Goal: Task Accomplishment & Management: Manage account settings

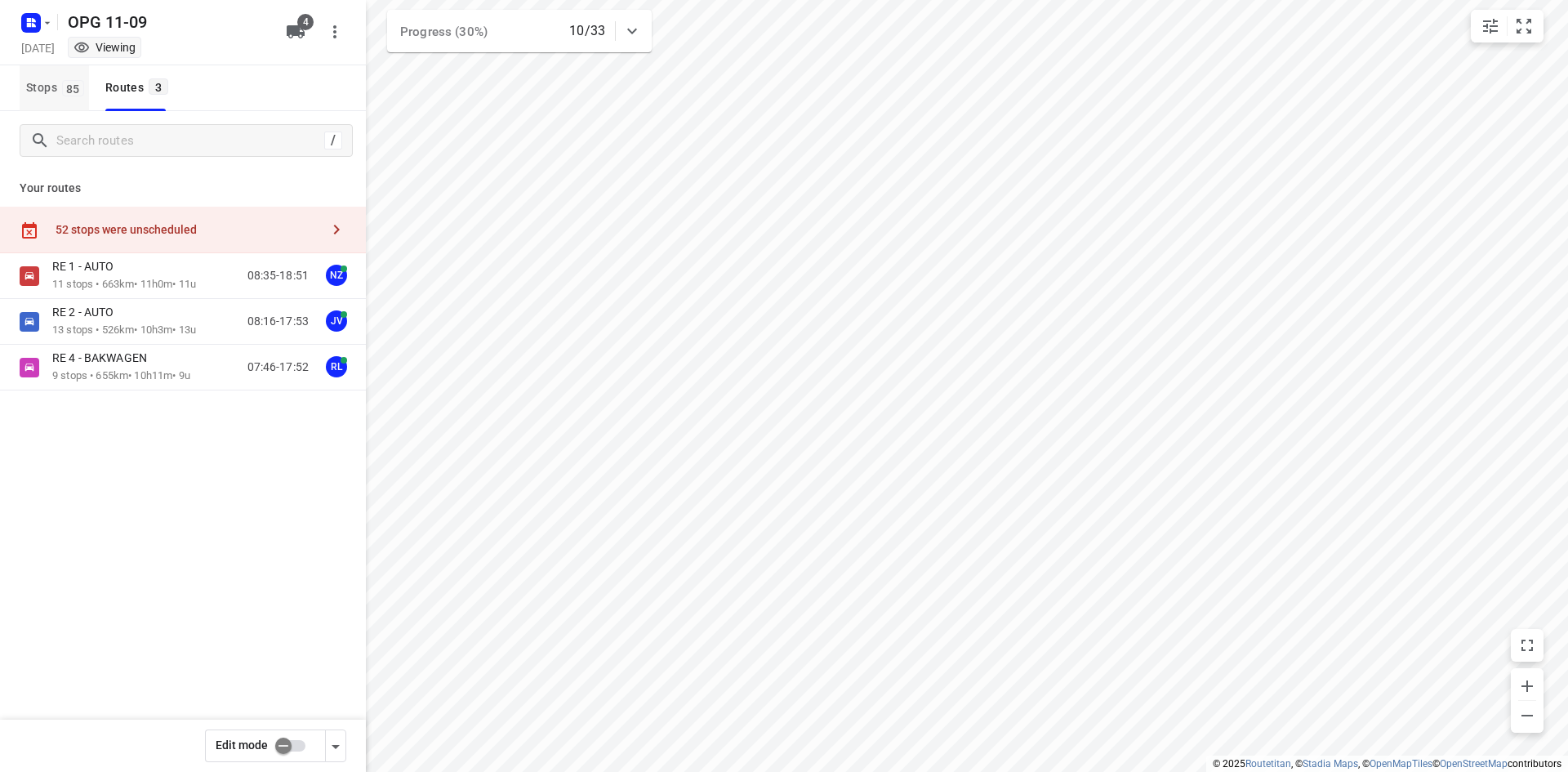
drag, startPoint x: 65, startPoint y: 91, endPoint x: 284, endPoint y: 444, distance: 415.4
click at [65, 93] on span "85" at bounding box center [73, 88] width 22 height 16
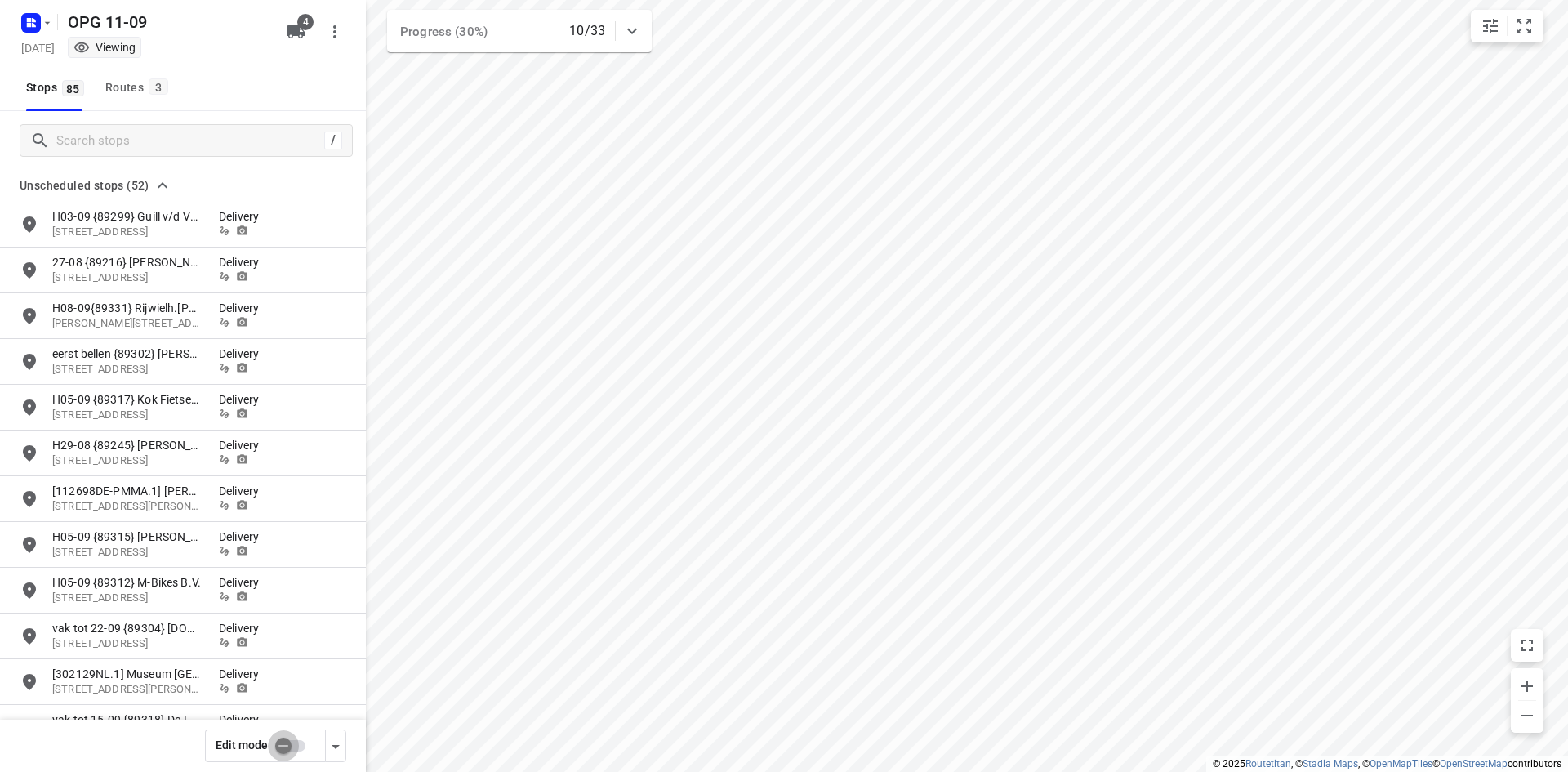
click at [280, 744] on input "checkbox" at bounding box center [283, 746] width 93 height 31
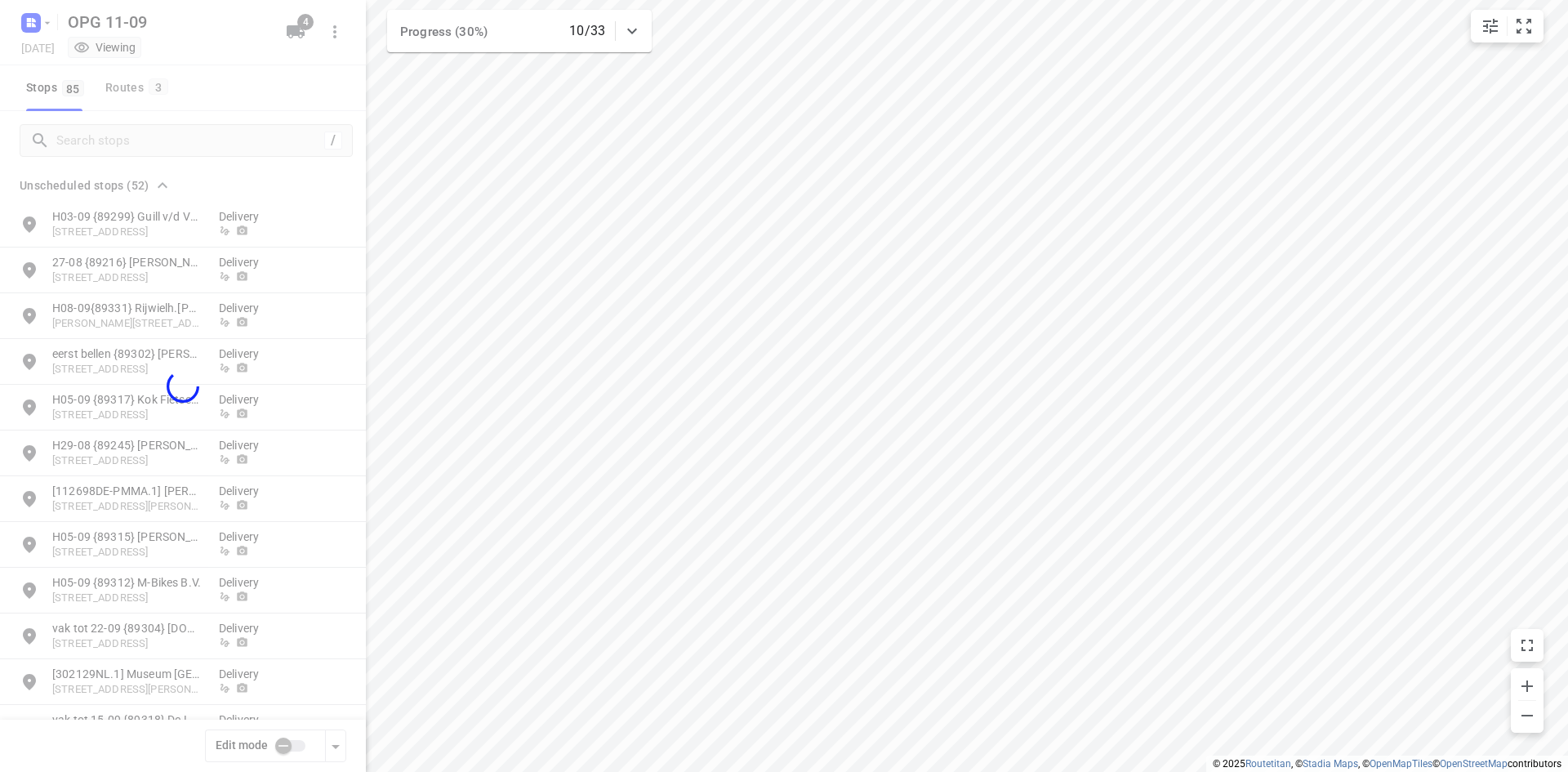
checkbox input "true"
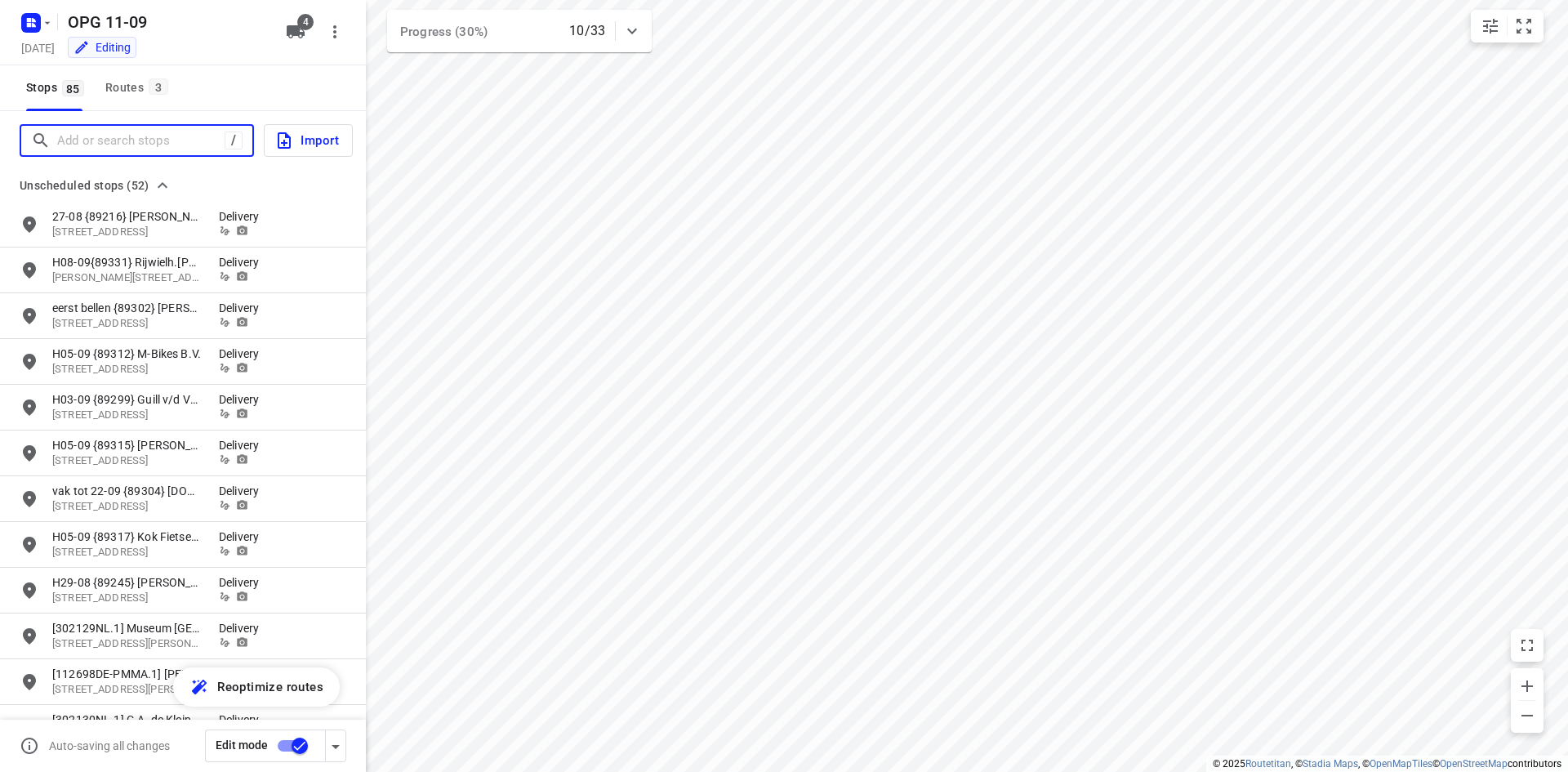
click at [176, 136] on input "Add or search stops" at bounding box center [140, 141] width 167 height 25
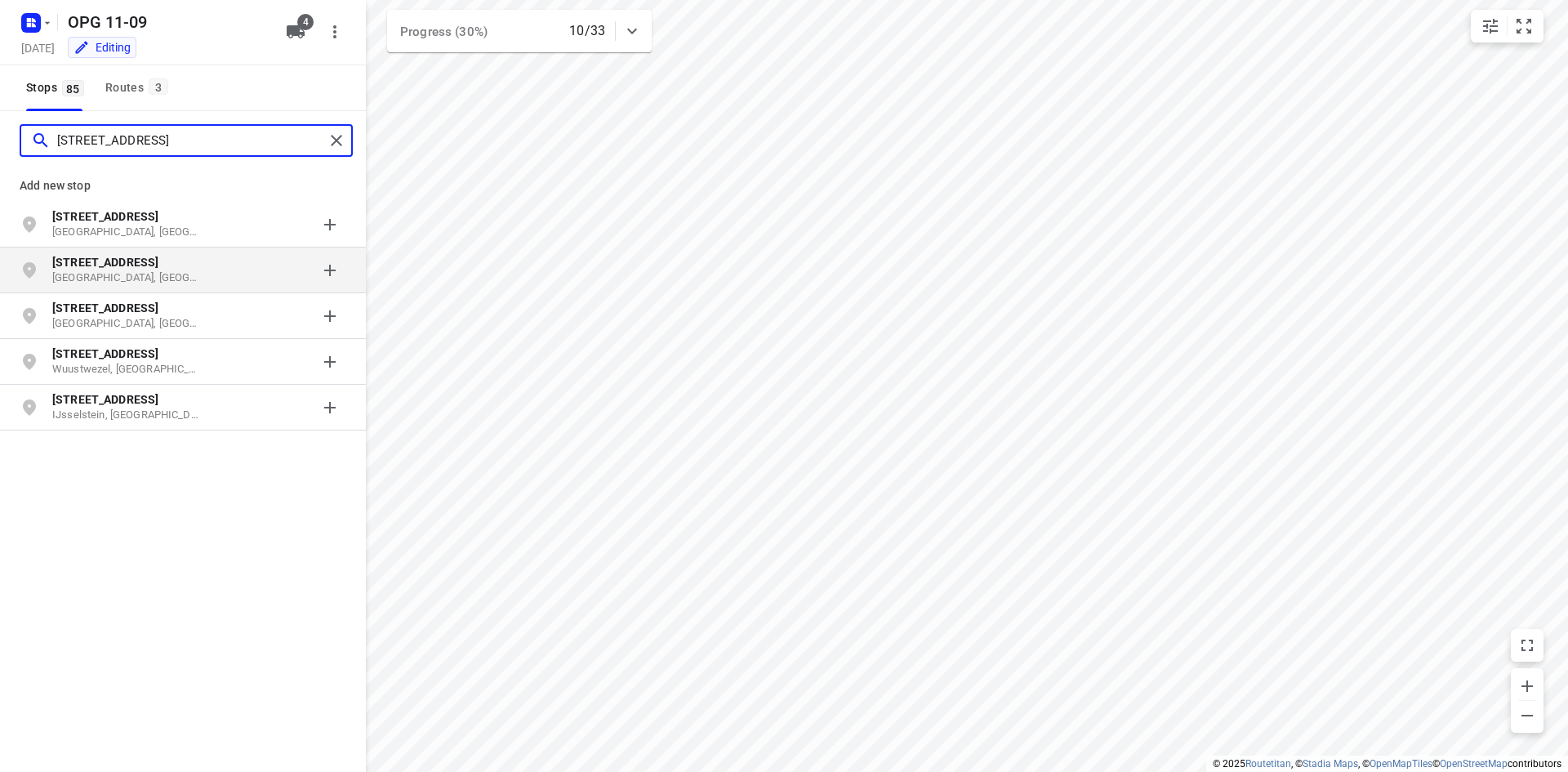
type input "[STREET_ADDRESS]"
click at [183, 269] on p "[STREET_ADDRESS]" at bounding box center [127, 262] width 150 height 16
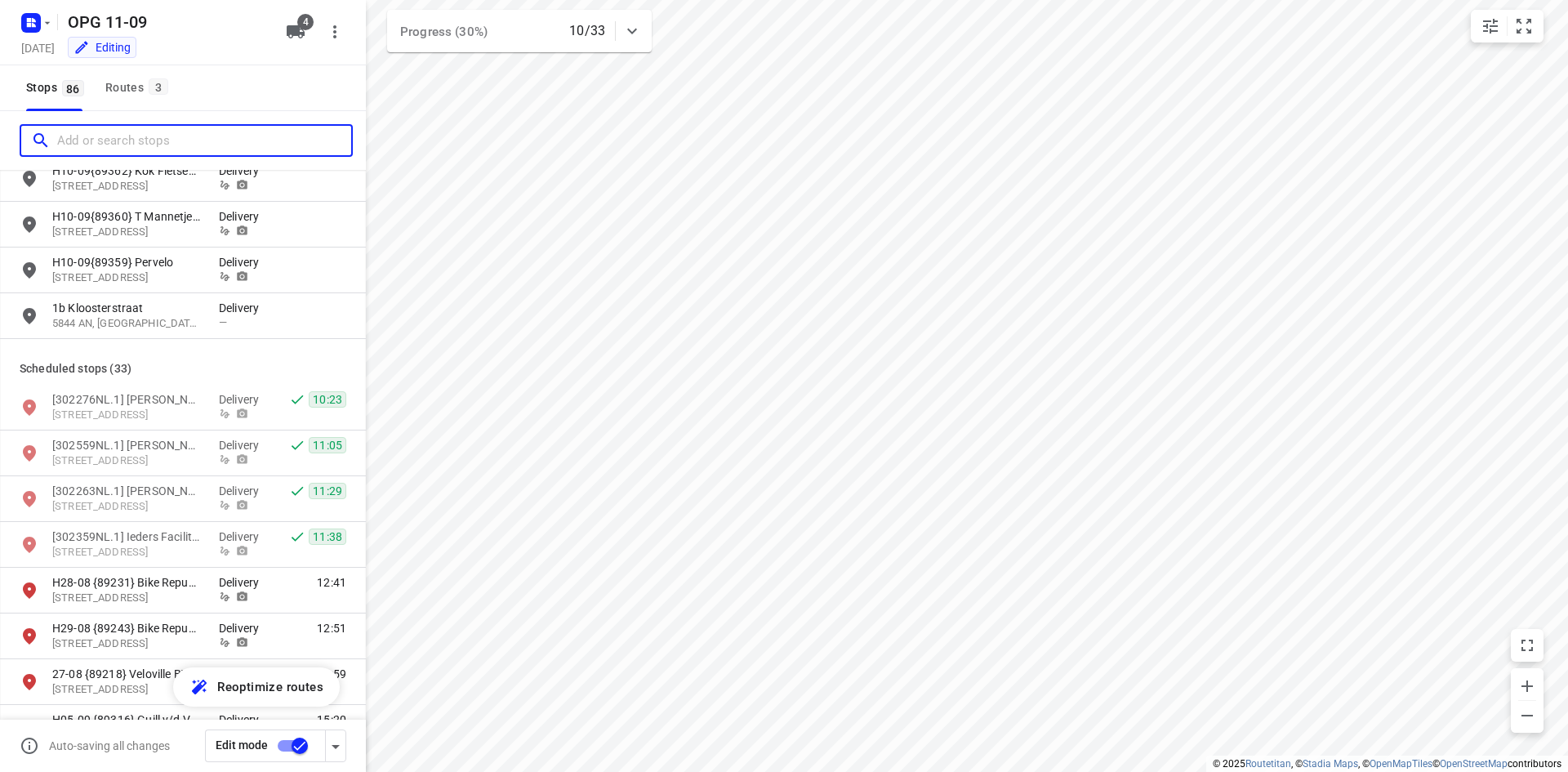
scroll to position [2369, 0]
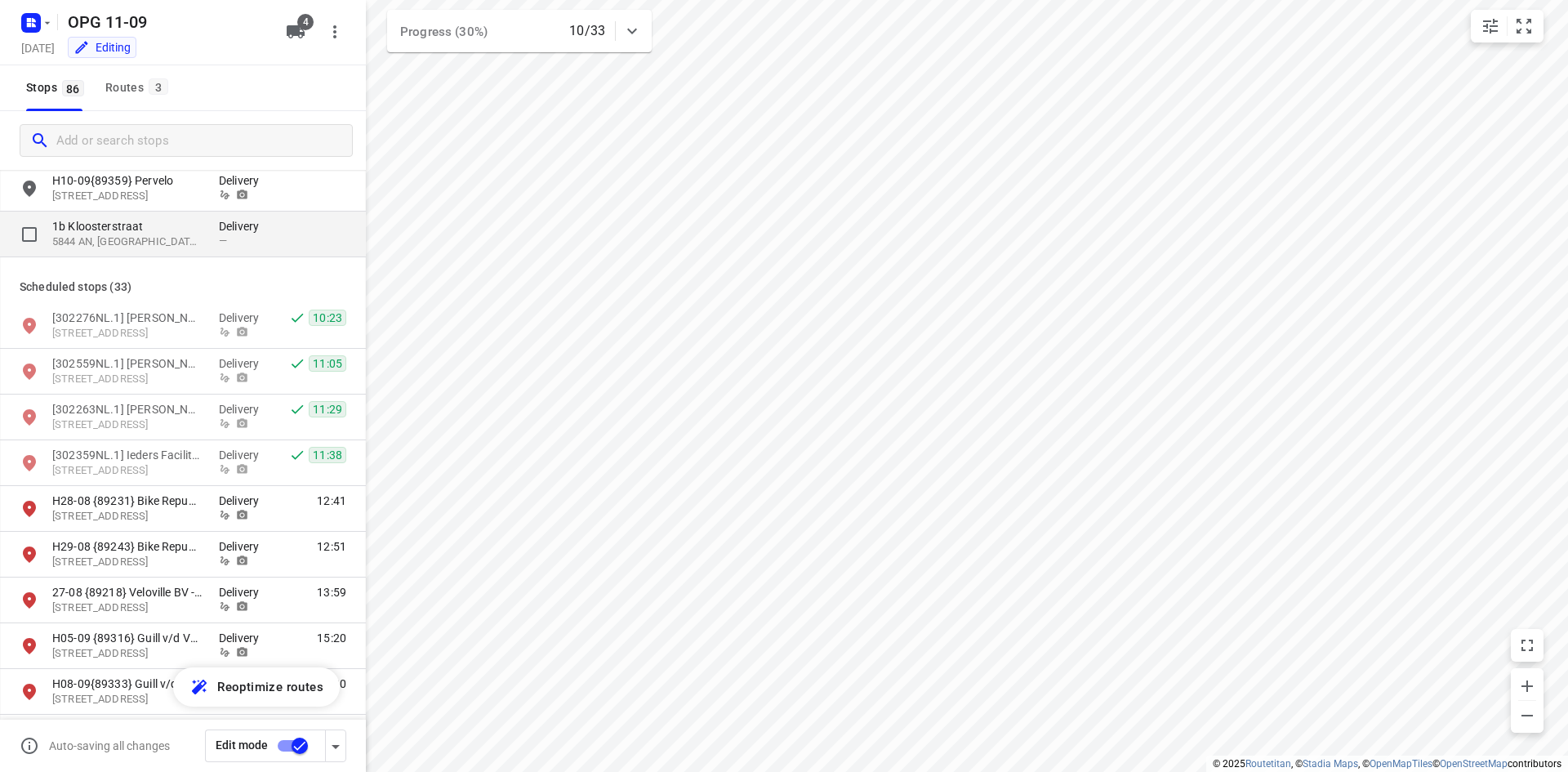
click at [287, 240] on div "grid" at bounding box center [307, 233] width 78 height 32
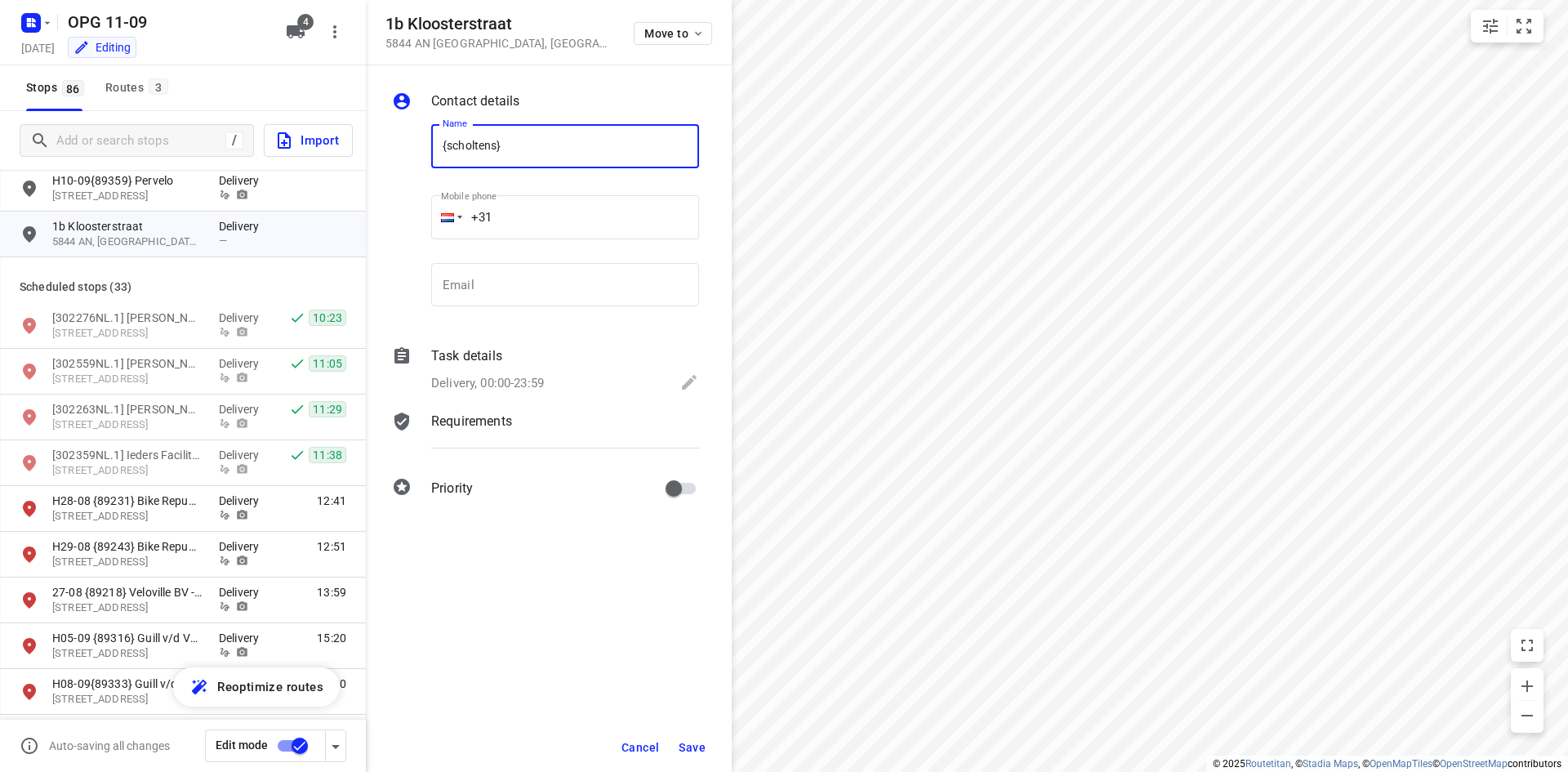
type input "{scholtens}"
click at [462, 383] on p "Delivery, 00:00-23:59" at bounding box center [487, 383] width 113 height 19
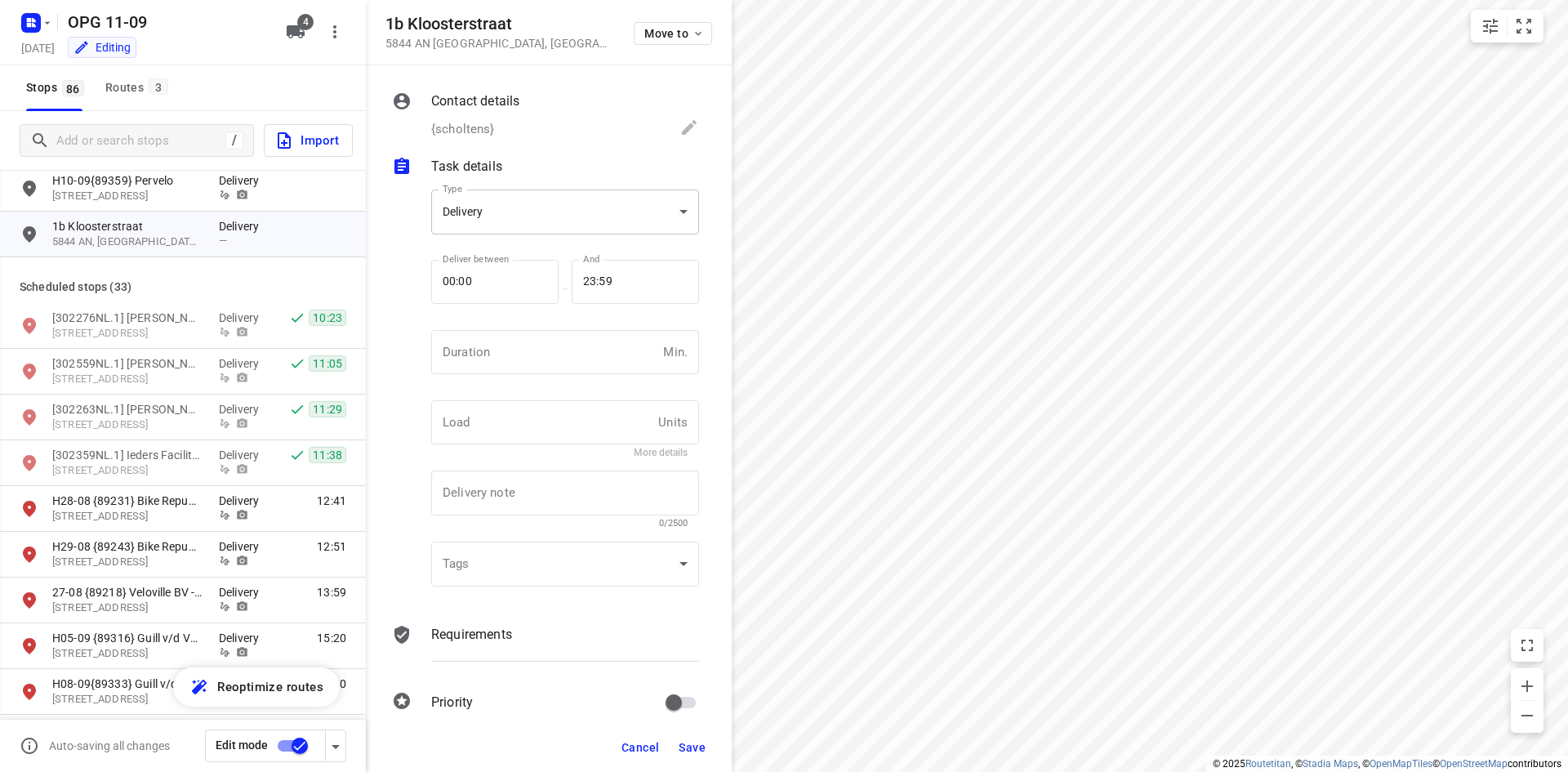
click at [567, 219] on body "i © 2025 Routetitan , © Stadia Maps , © OpenMapTiles © OpenStreetMap contributo…" at bounding box center [784, 386] width 1568 height 772
click at [567, 252] on li "Pickup" at bounding box center [559, 241] width 256 height 29
type input "pickup"
click at [574, 350] on input "number" at bounding box center [544, 352] width 225 height 44
type input "10"
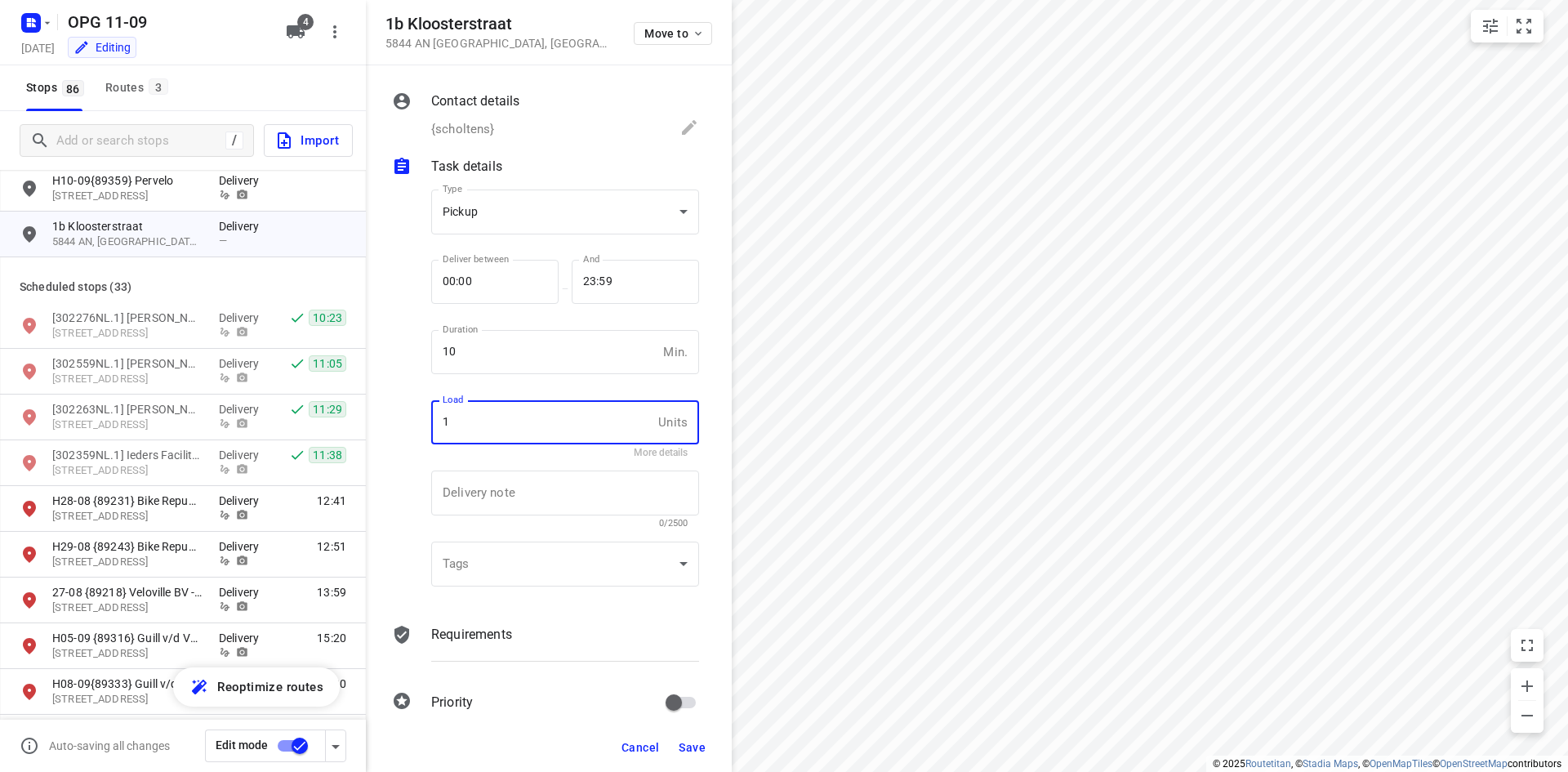
type input "1"
click at [450, 657] on div "Requirements" at bounding box center [565, 650] width 274 height 56
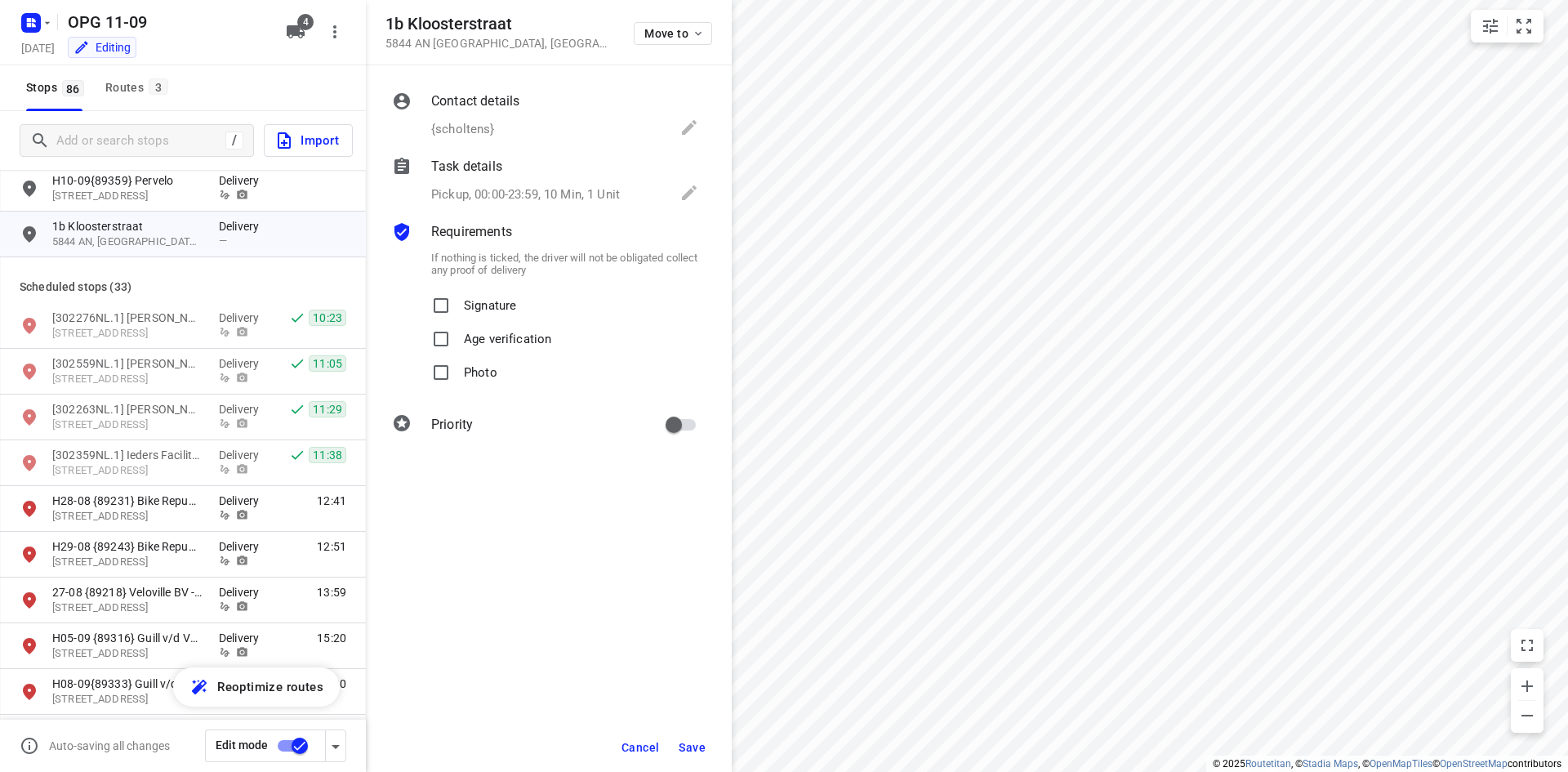
click at [492, 310] on p "Signature" at bounding box center [490, 300] width 52 height 23
click at [457, 310] on input "Signature" at bounding box center [441, 305] width 33 height 33
checkbox input "true"
click at [470, 385] on span "Photo" at bounding box center [480, 373] width 34 height 34
click at [457, 385] on input "Photo" at bounding box center [441, 373] width 33 height 33
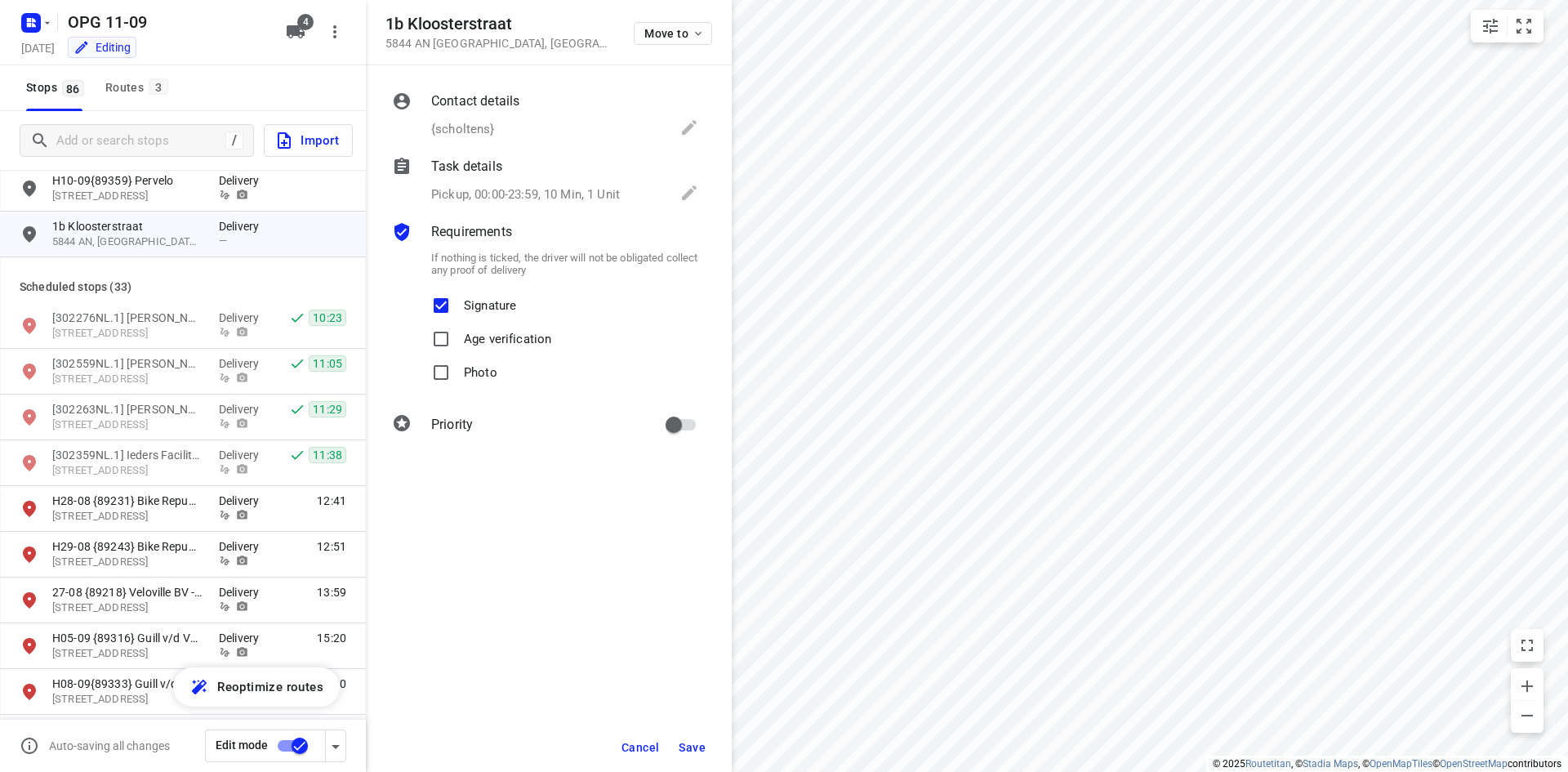
checkbox input "true"
click at [510, 101] on p "Contact details" at bounding box center [475, 101] width 88 height 20
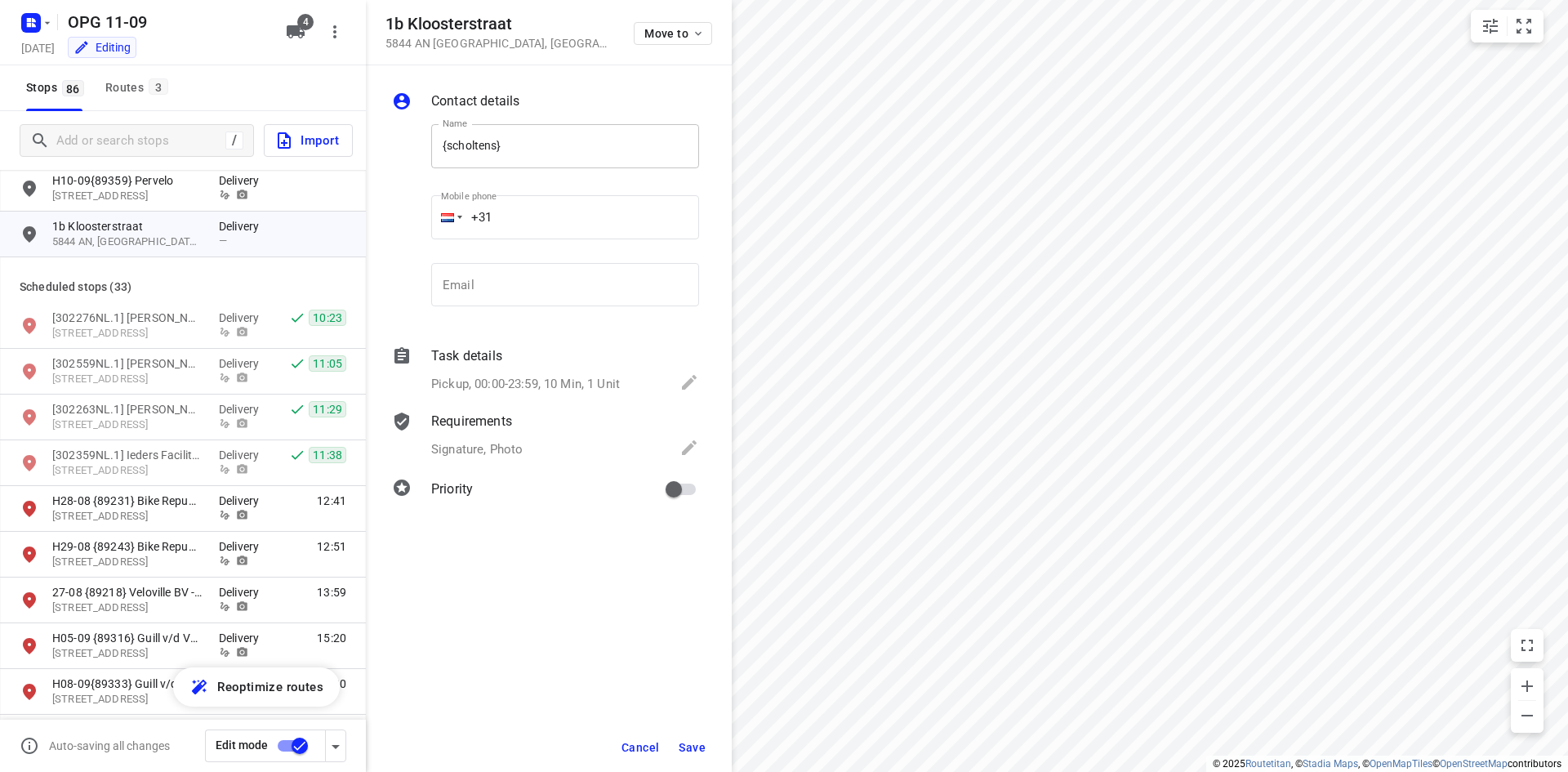
drag, startPoint x: 507, startPoint y: 154, endPoint x: 524, endPoint y: 153, distance: 17.0
click at [507, 154] on input "{scholtens}" at bounding box center [565, 146] width 268 height 44
type input "{scholtens} Bongers"
click at [692, 739] on button "Save" at bounding box center [692, 748] width 40 height 29
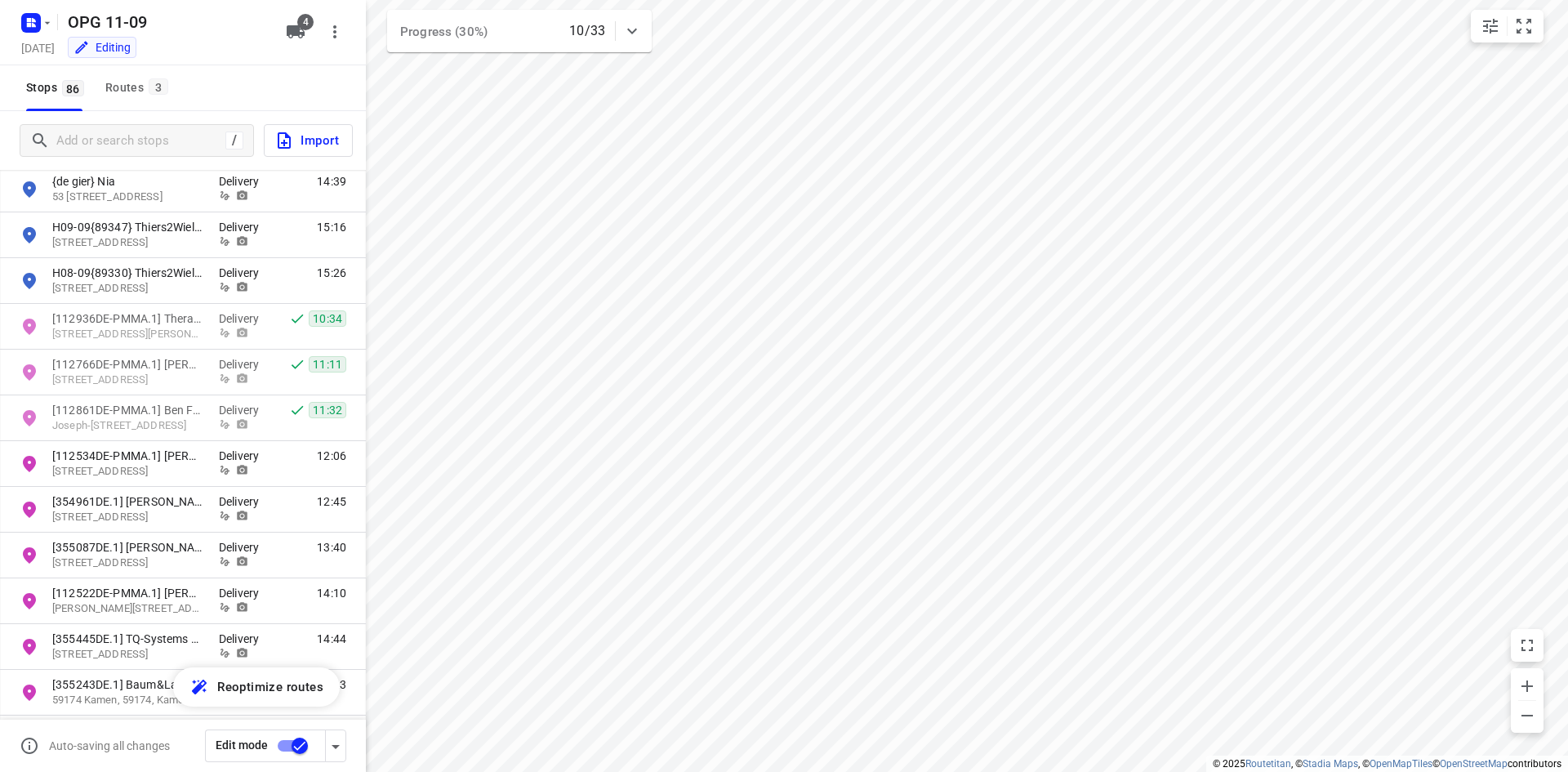
scroll to position [3379, 0]
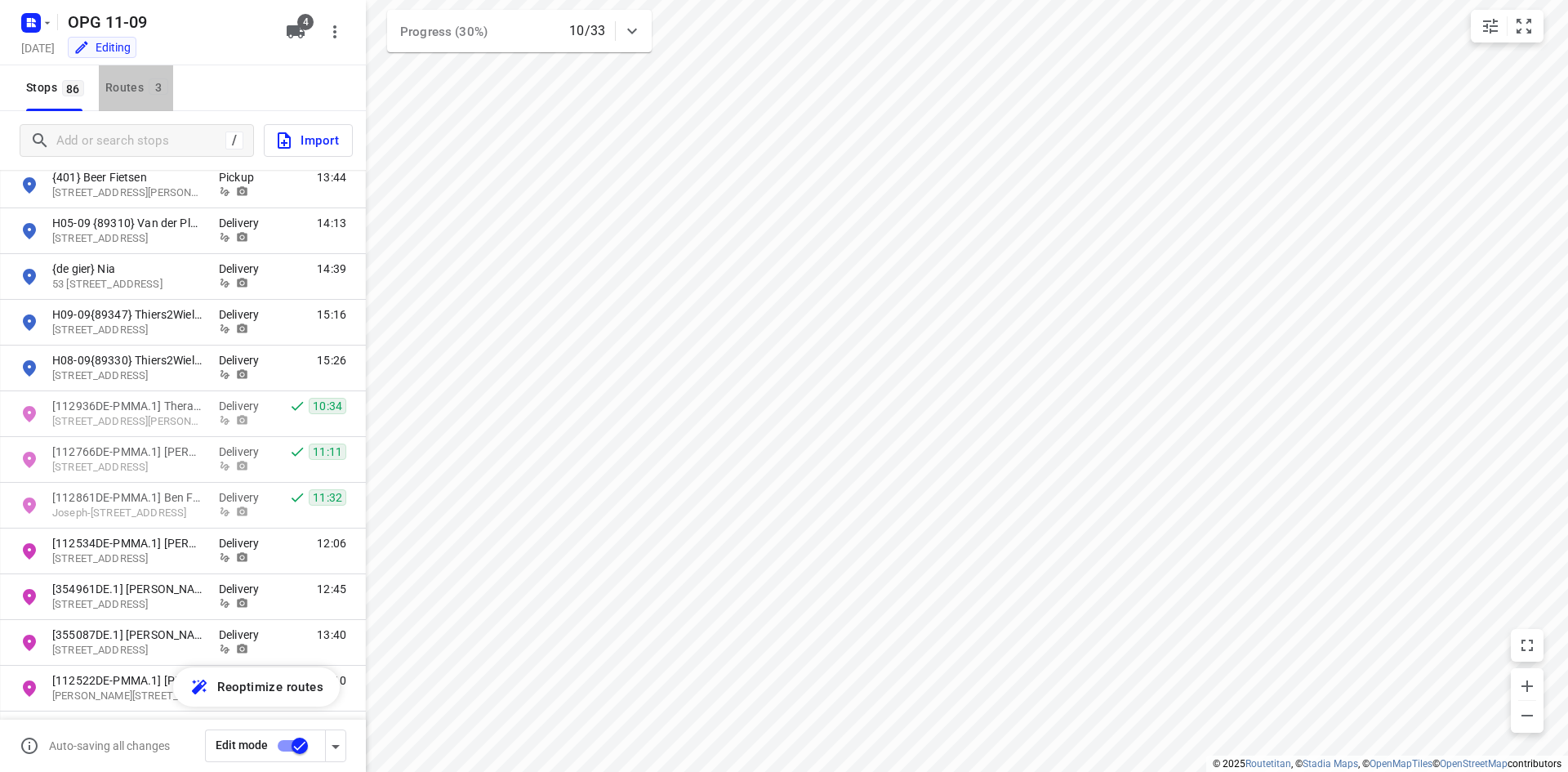
click at [147, 96] on div "Routes 3" at bounding box center [140, 88] width 68 height 21
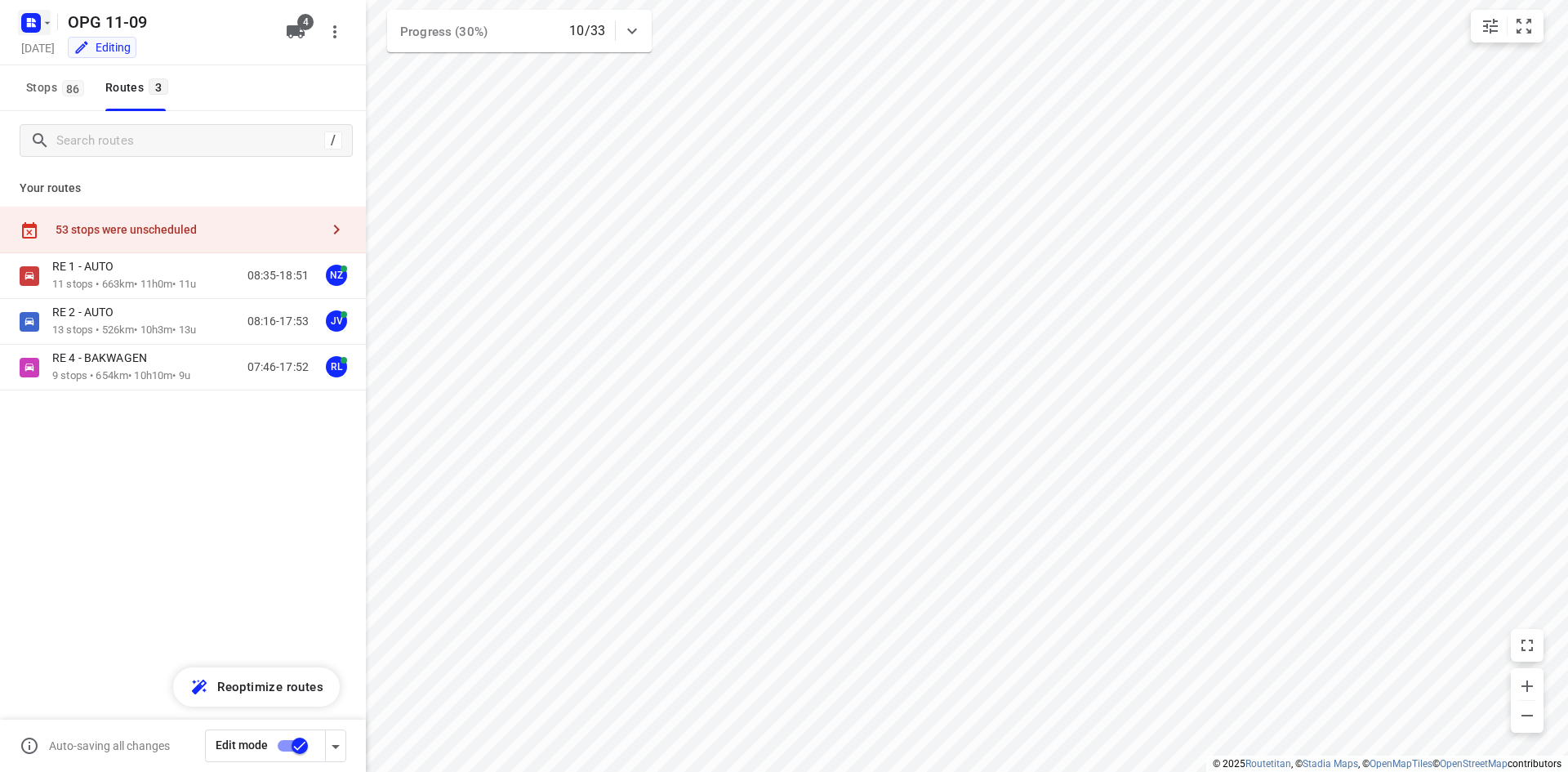
click at [37, 29] on rect "button" at bounding box center [30, 23] width 20 height 20
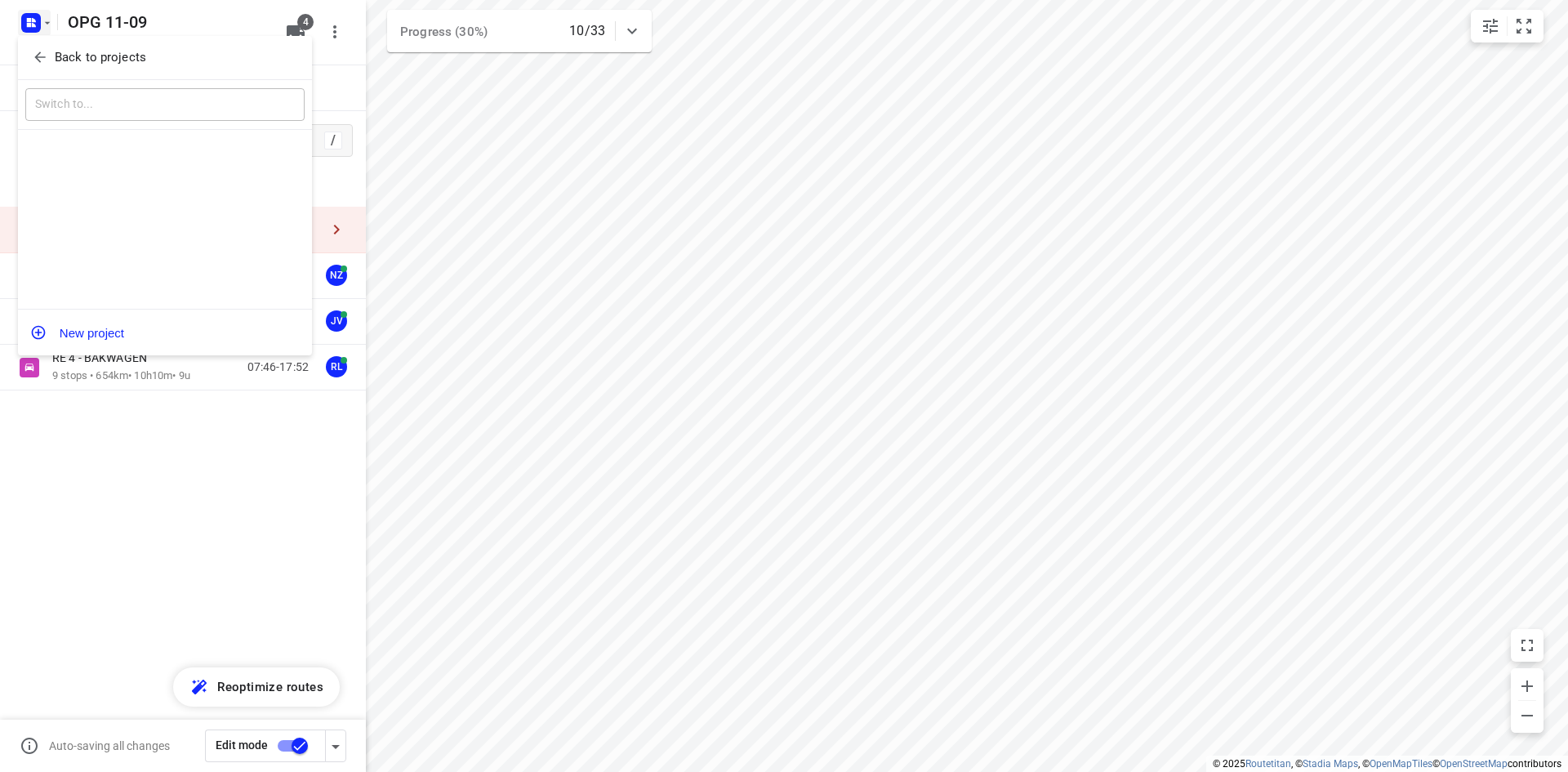
click at [40, 49] on icon "button" at bounding box center [40, 57] width 16 height 16
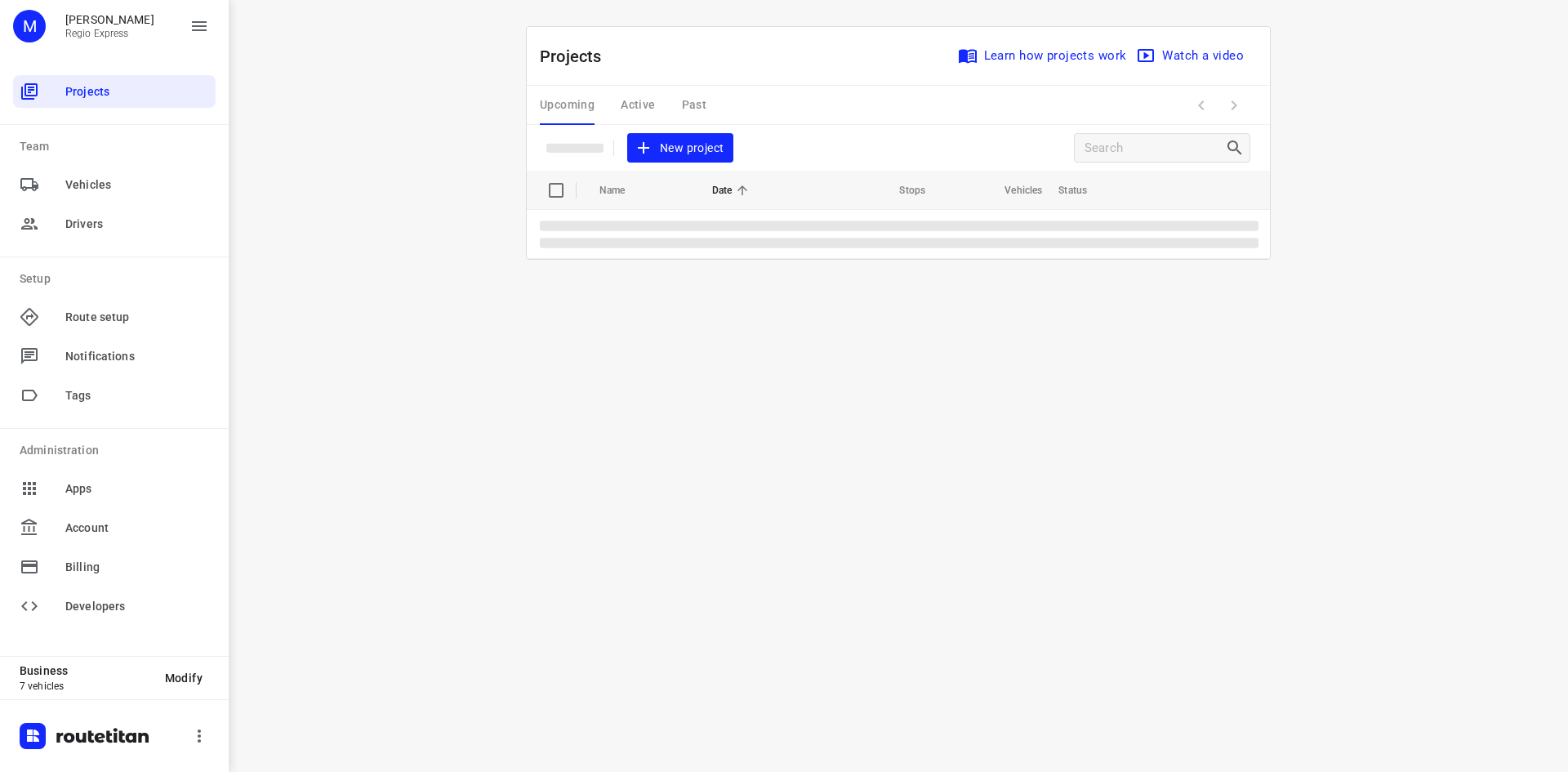
click at [637, 100] on div "Upcoming Active Past" at bounding box center [637, 105] width 193 height 39
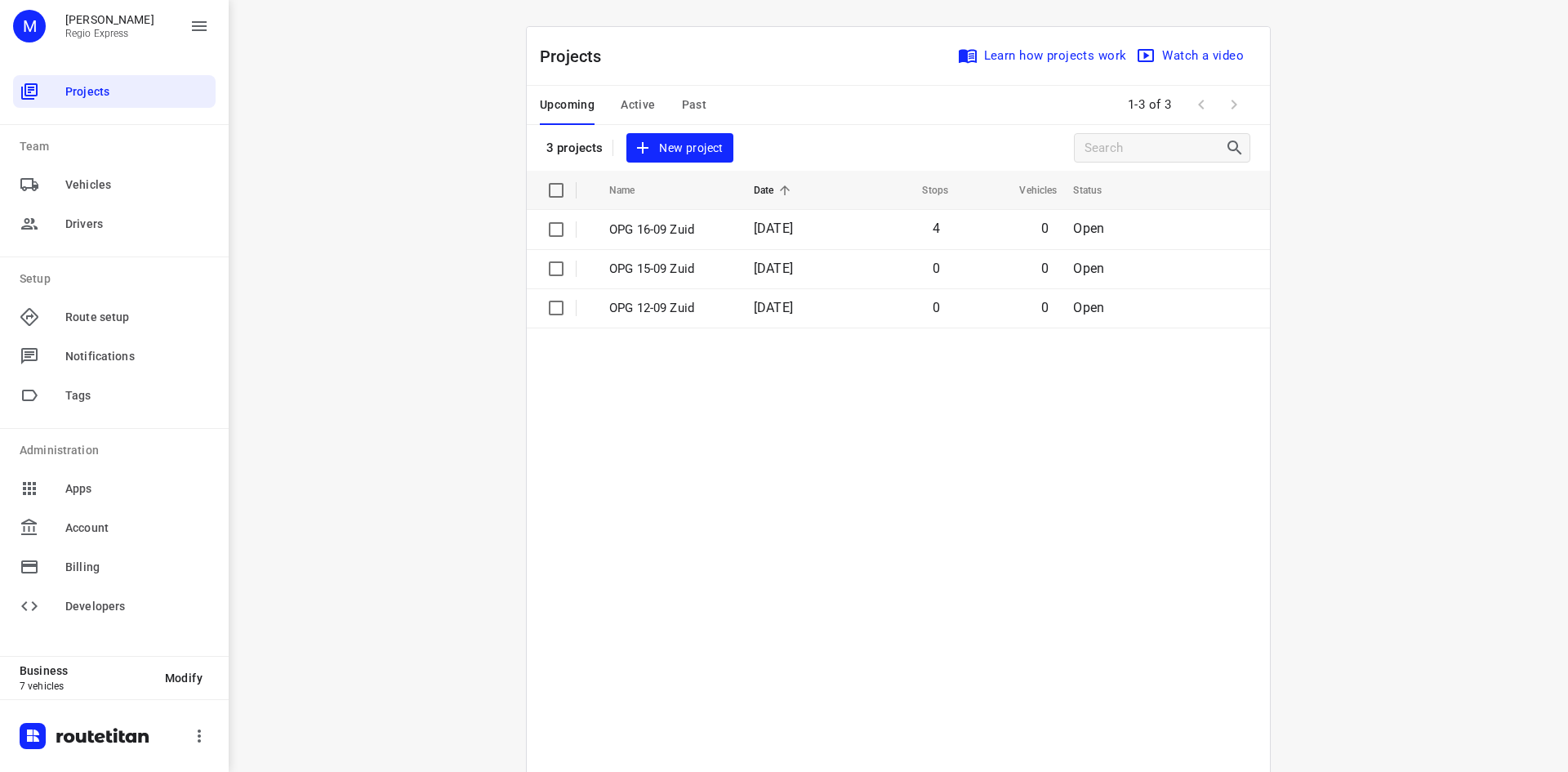
click at [643, 104] on span "Active" at bounding box center [638, 105] width 35 height 21
click at [665, 239] on td "OPG 11-09" at bounding box center [663, 229] width 140 height 39
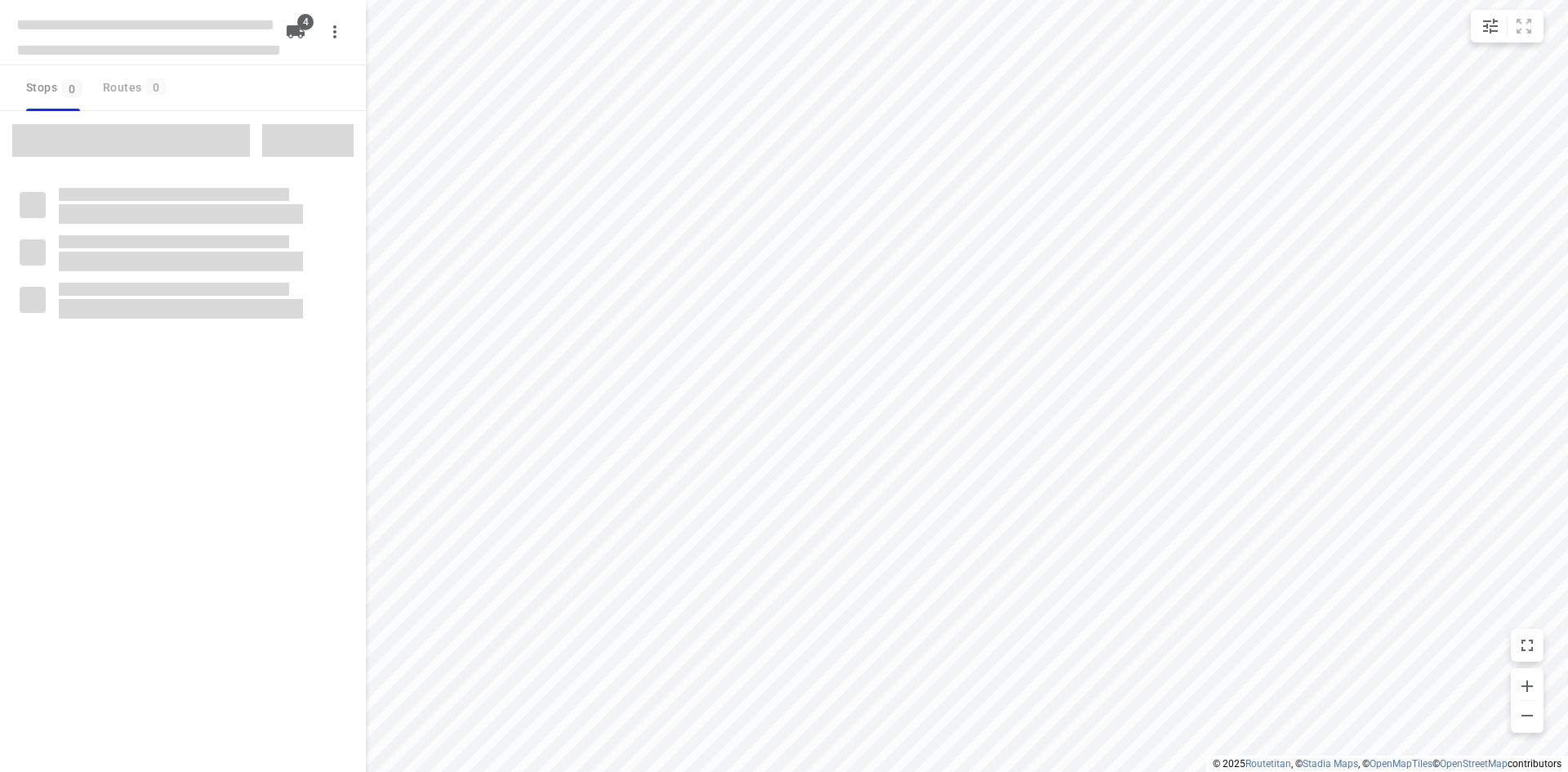
type input "distance"
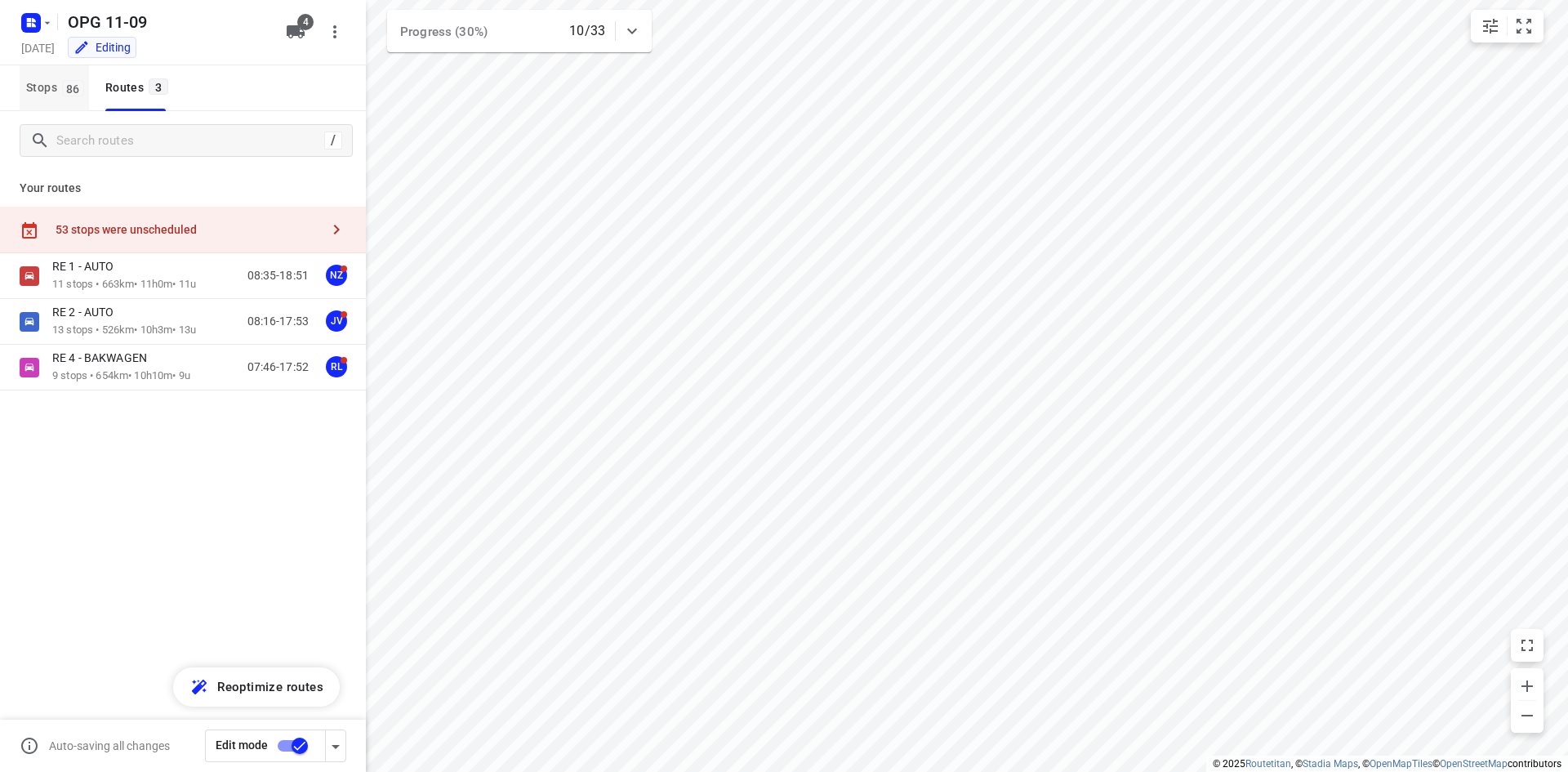
click at [84, 84] on span "Stops 86" at bounding box center [57, 88] width 63 height 21
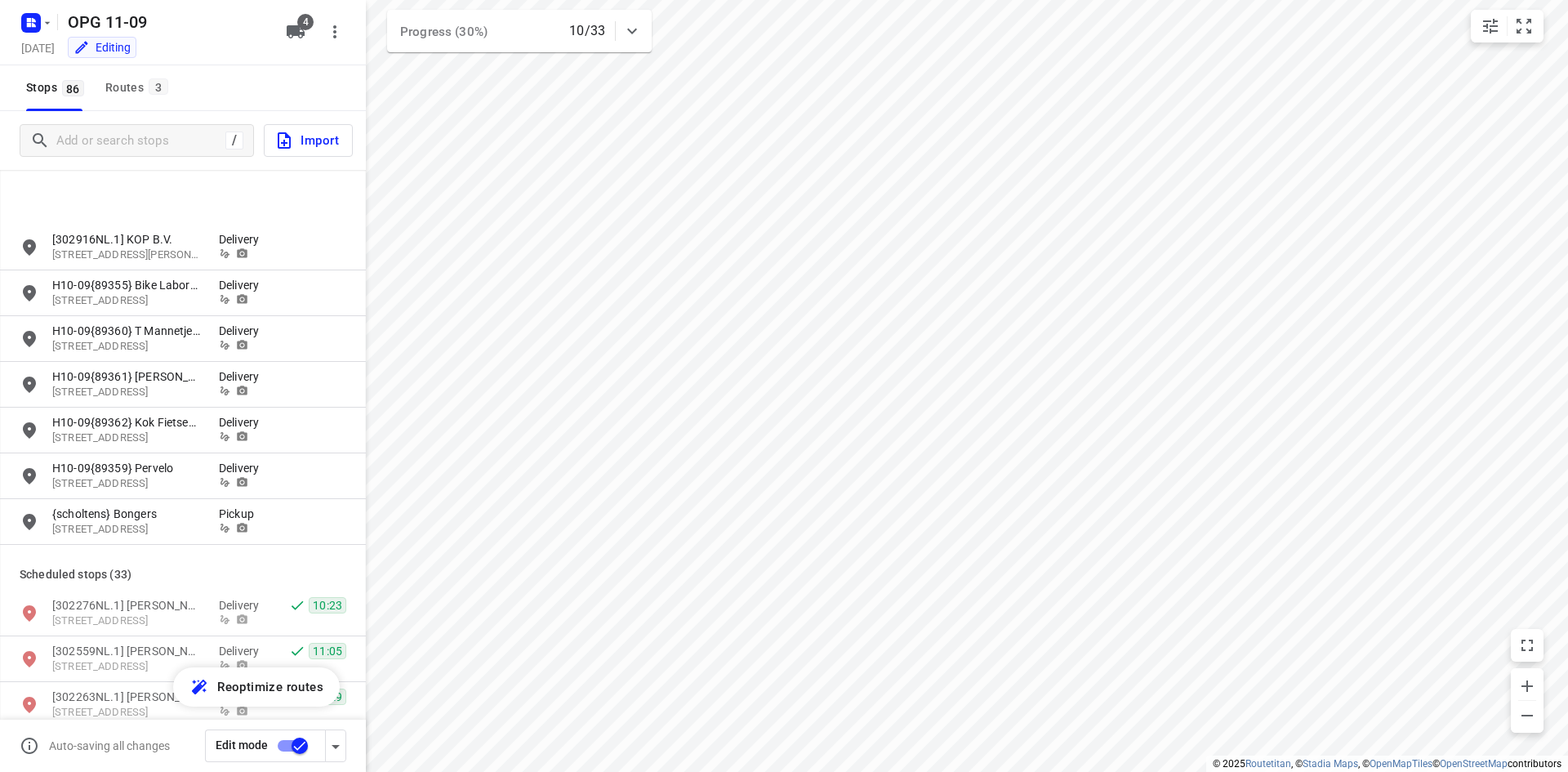
scroll to position [2206, 0]
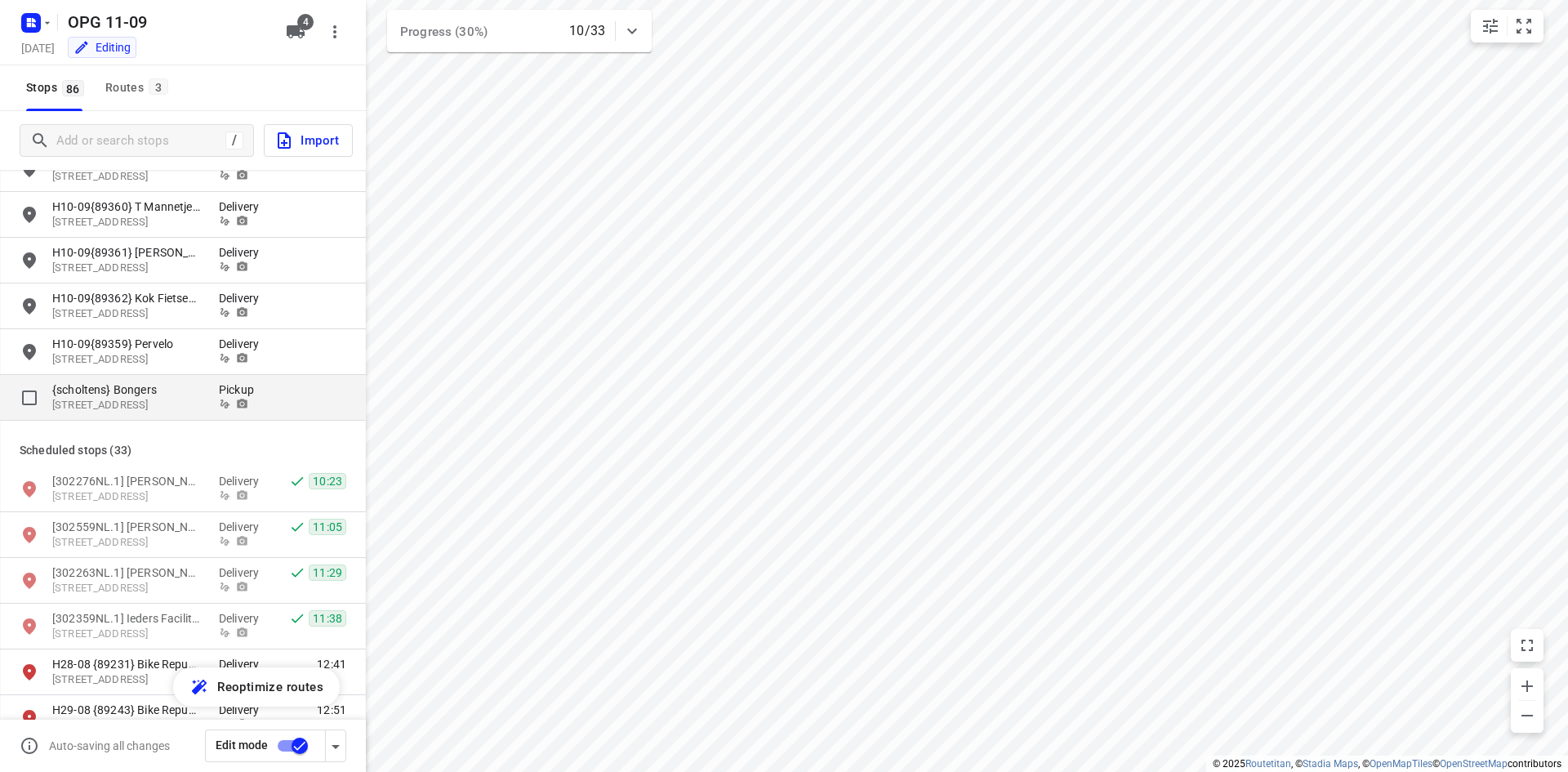
click at [175, 396] on p "{scholtens} Bongers" at bounding box center [127, 389] width 150 height 16
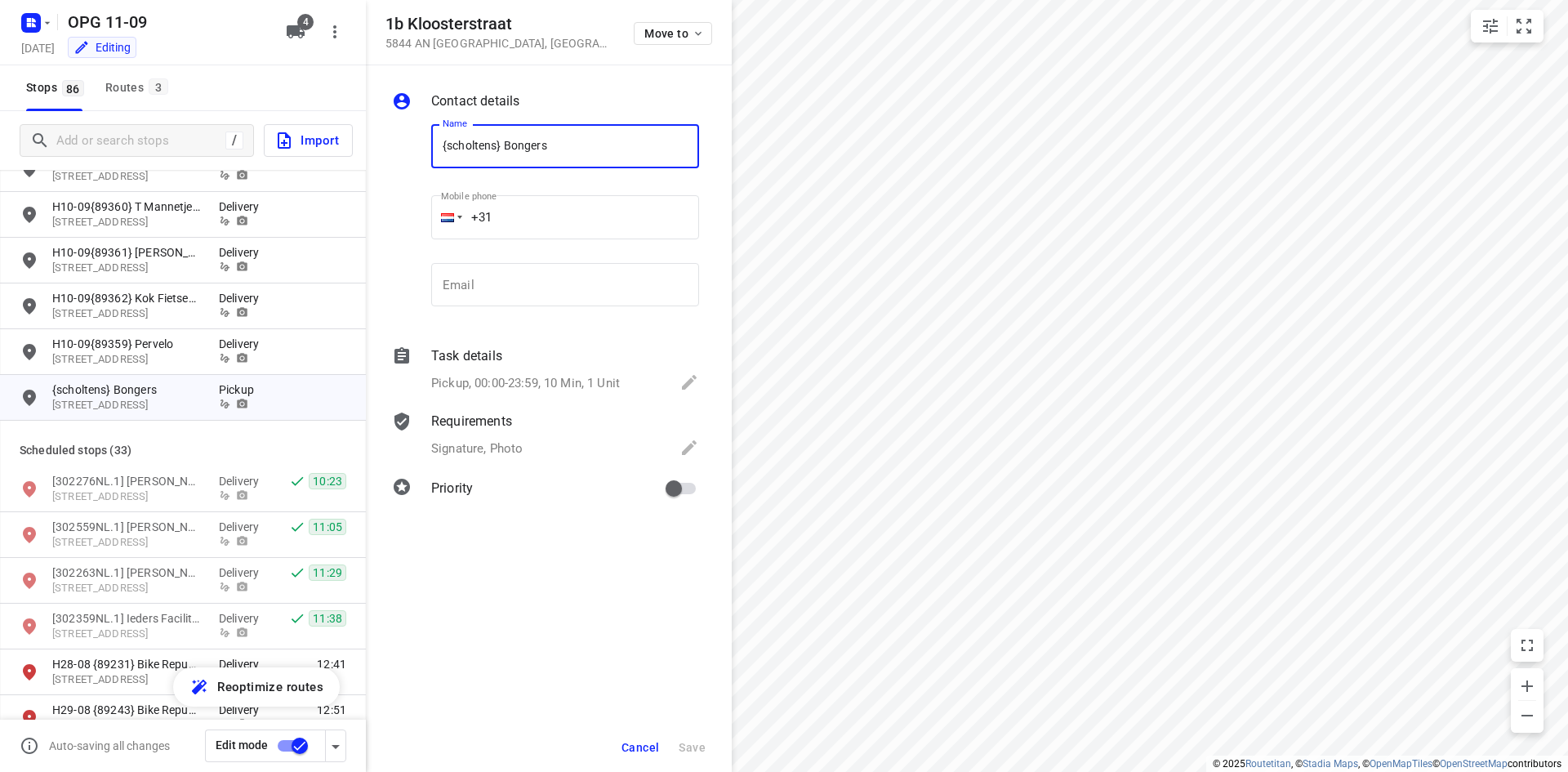
click at [549, 217] on input "+31" at bounding box center [565, 217] width 268 height 44
type input "[PHONE_NUMBER]"
click at [676, 744] on button "Save" at bounding box center [692, 748] width 40 height 29
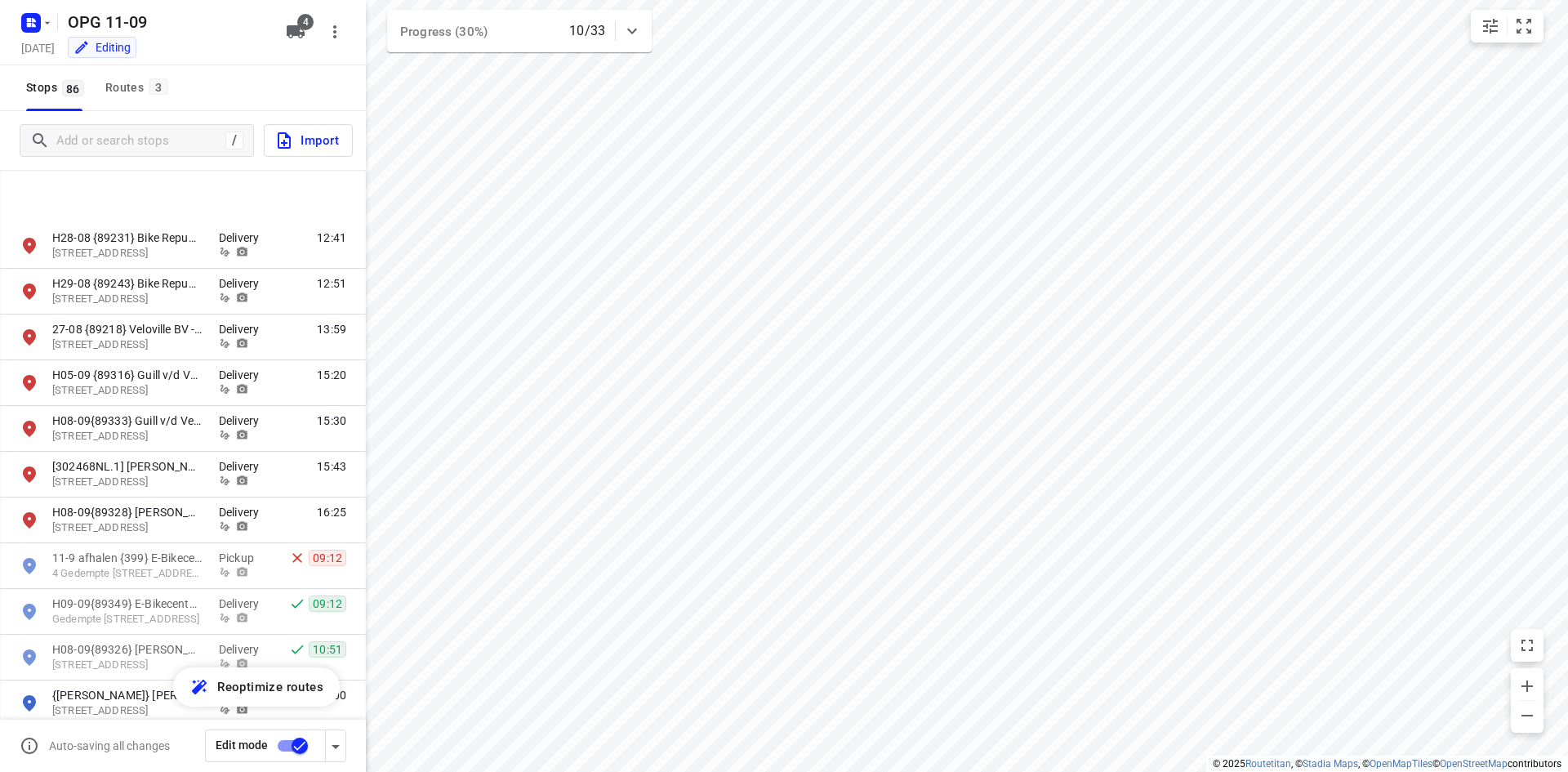
scroll to position [2777, 0]
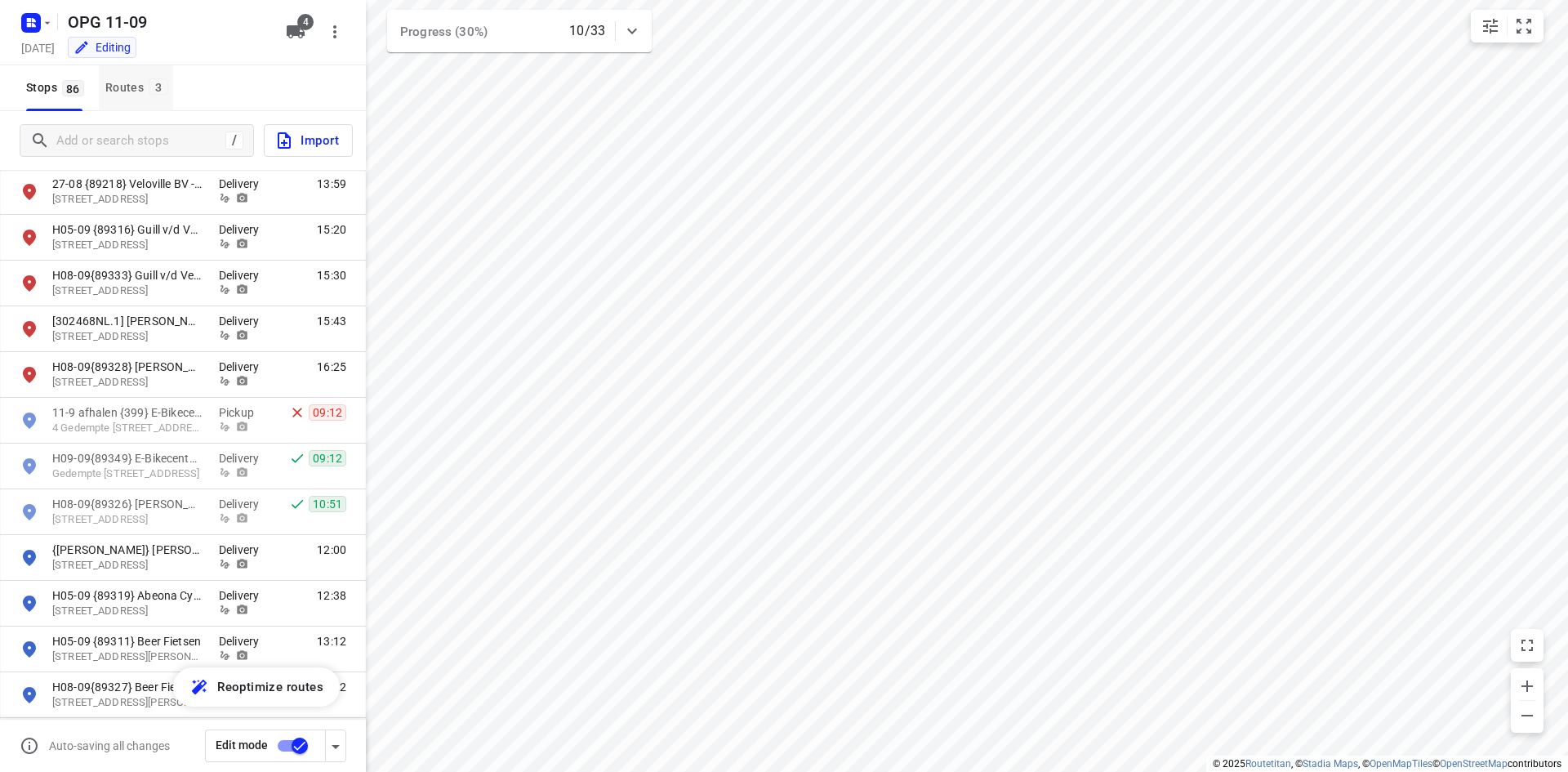
click at [134, 88] on div "Routes 3" at bounding box center [140, 88] width 68 height 21
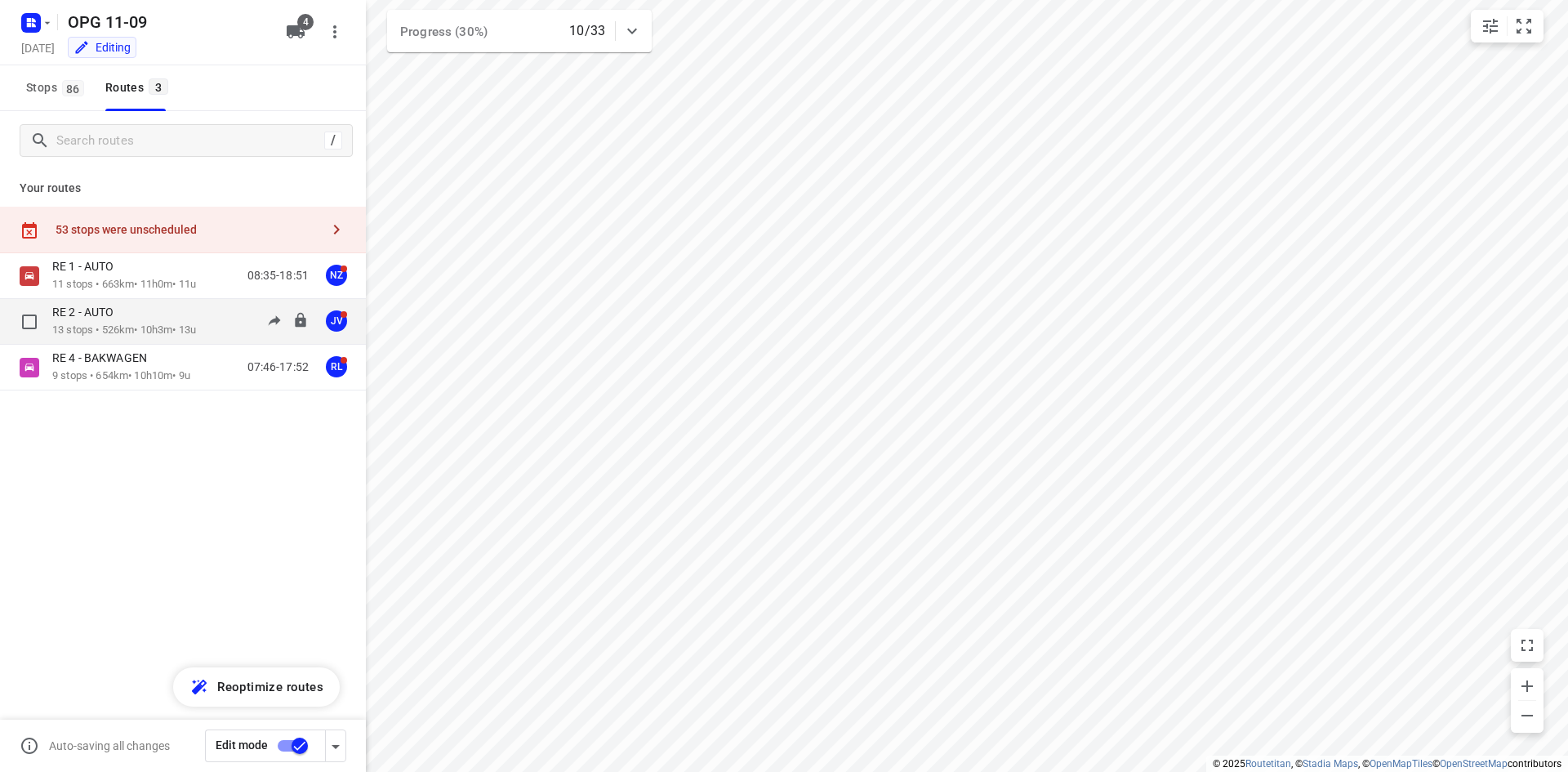
click at [147, 321] on div "RE 2 - AUTO" at bounding box center [124, 313] width 144 height 18
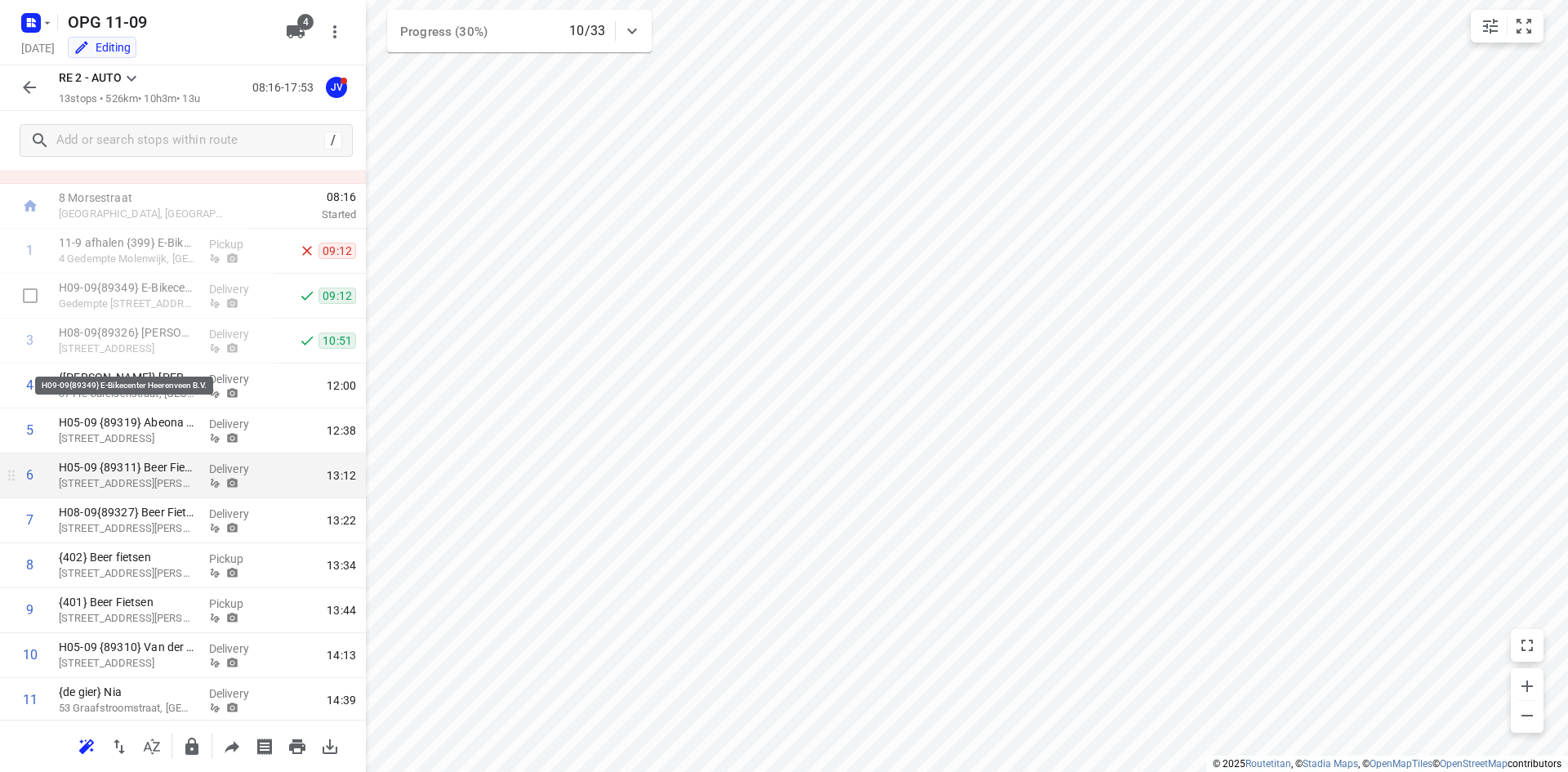
scroll to position [82, 0]
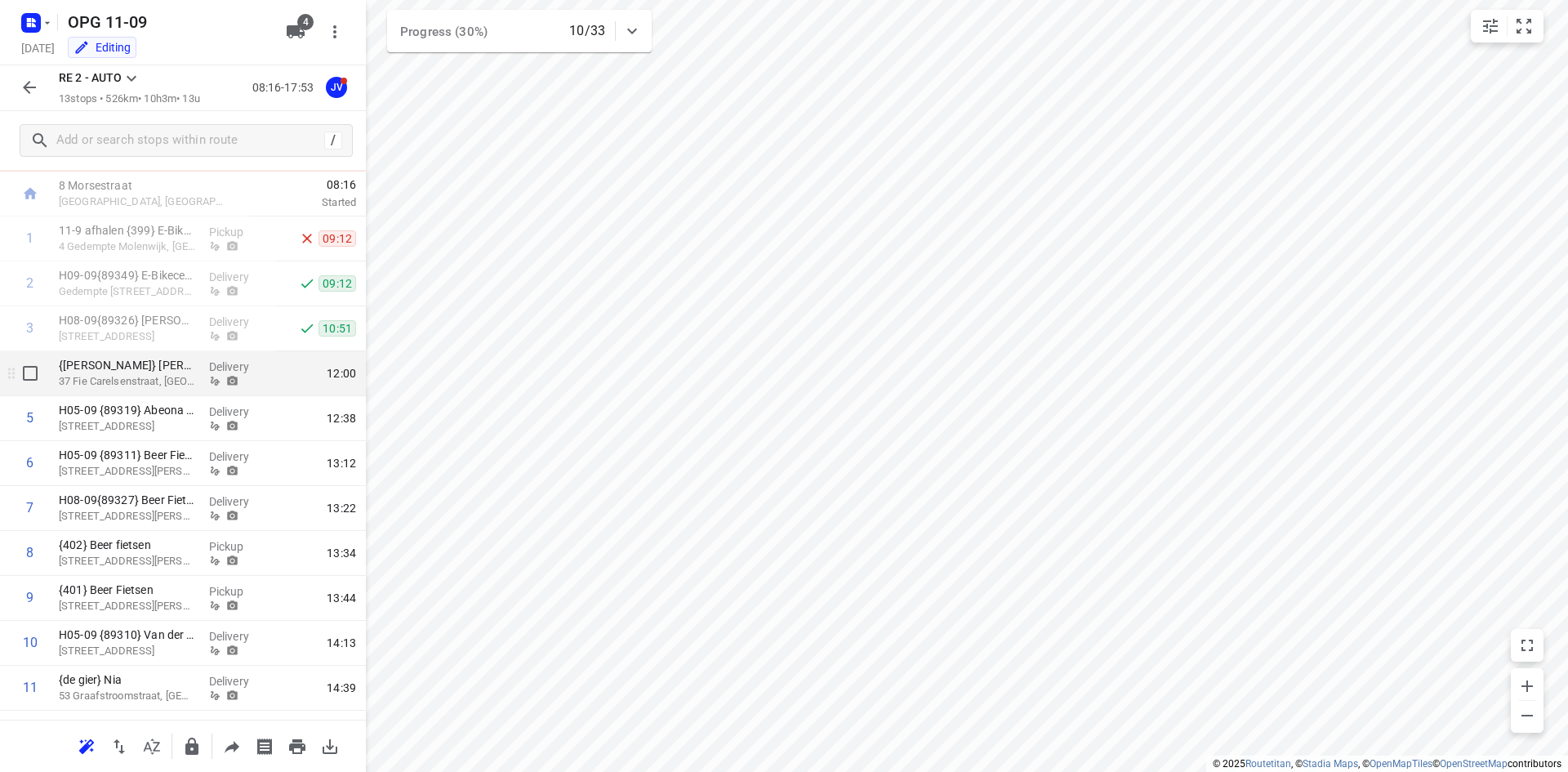
click at [192, 384] on div "{[PERSON_NAME]} [PERSON_NAME] 37 Fie Carelsenstraat, [GEOGRAPHIC_DATA]" at bounding box center [127, 374] width 150 height 45
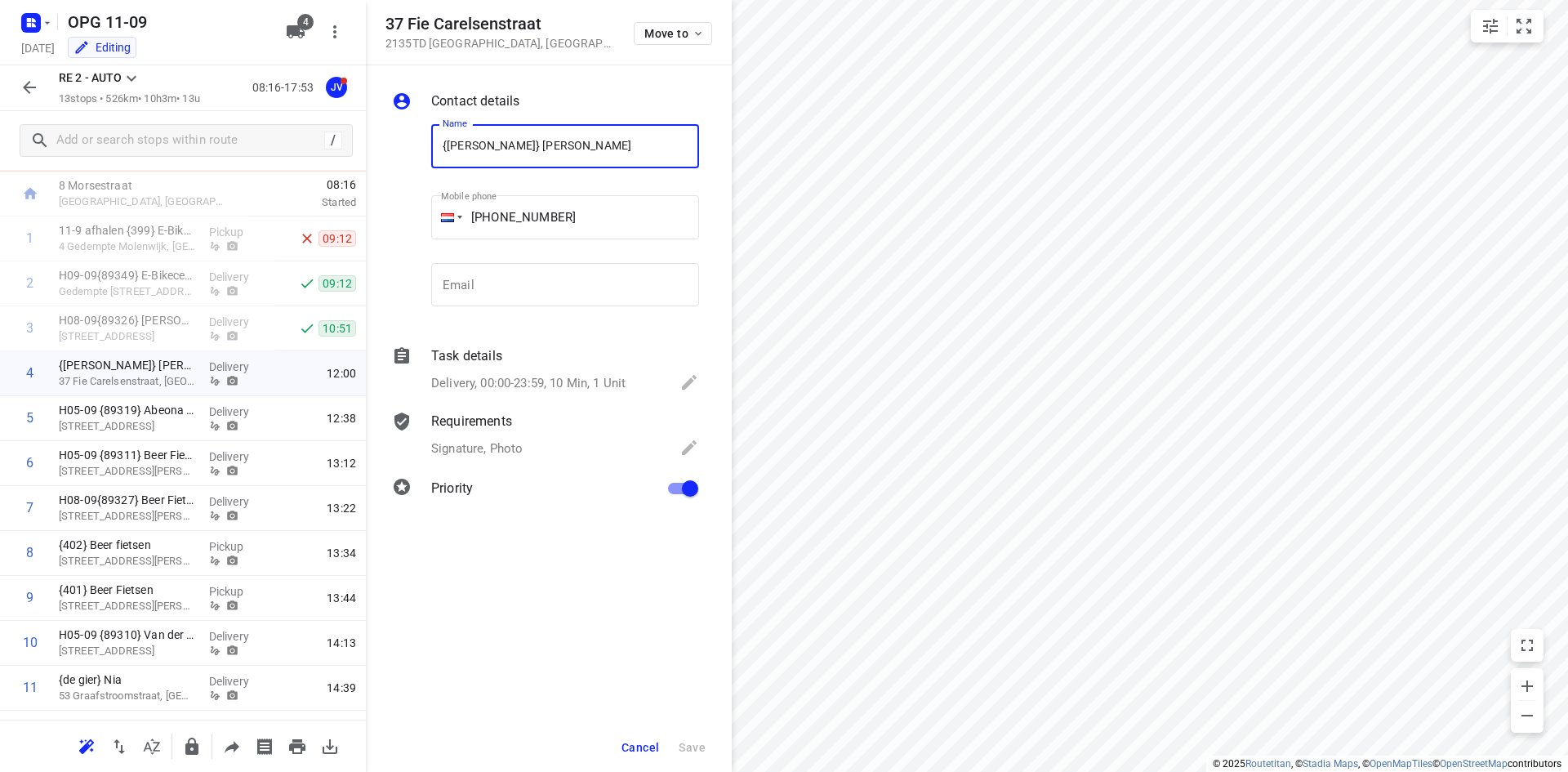
click at [663, 736] on button "Cancel" at bounding box center [640, 748] width 50 height 29
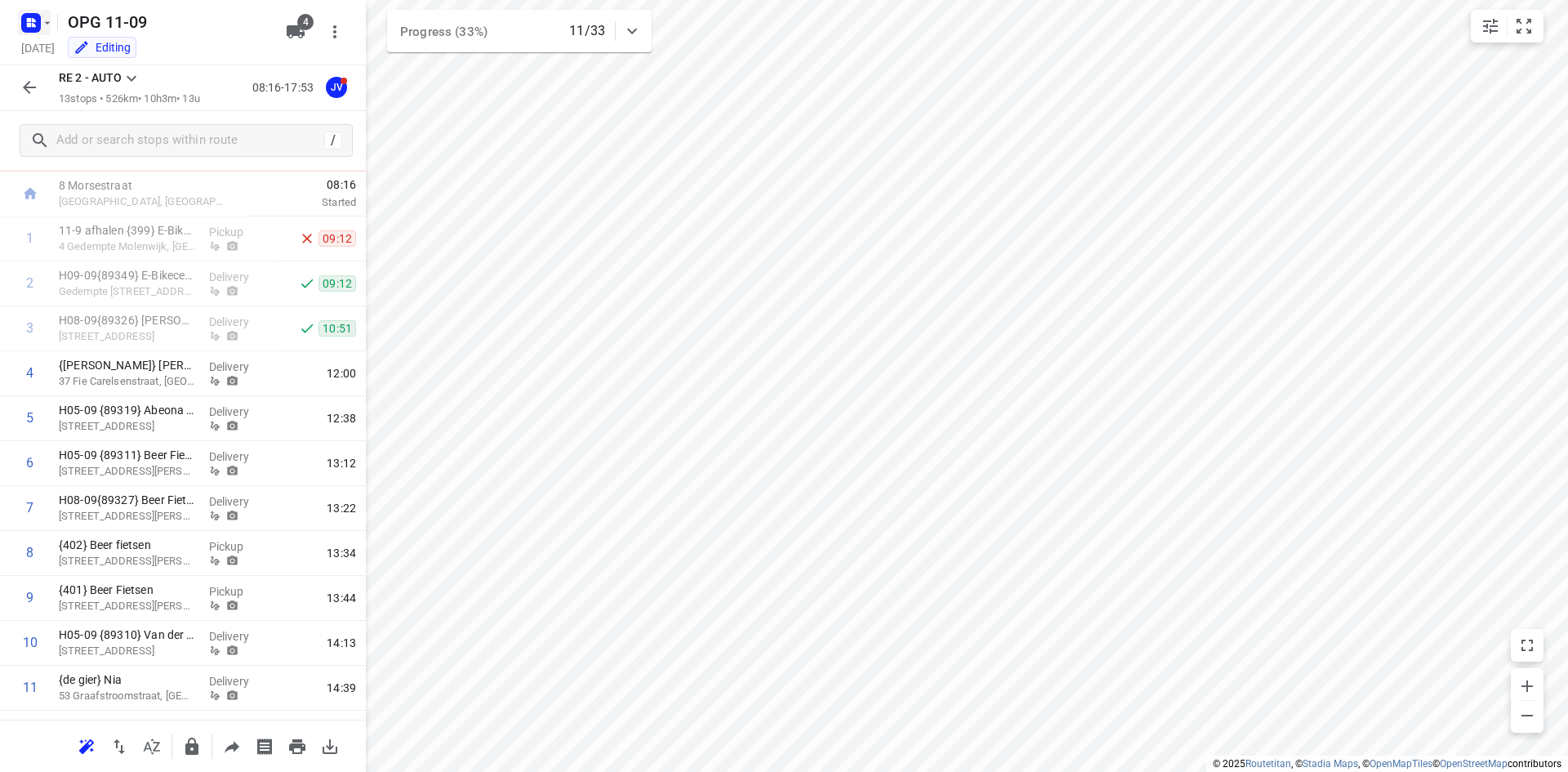
click at [29, 20] on icon "button" at bounding box center [29, 20] width 4 height 4
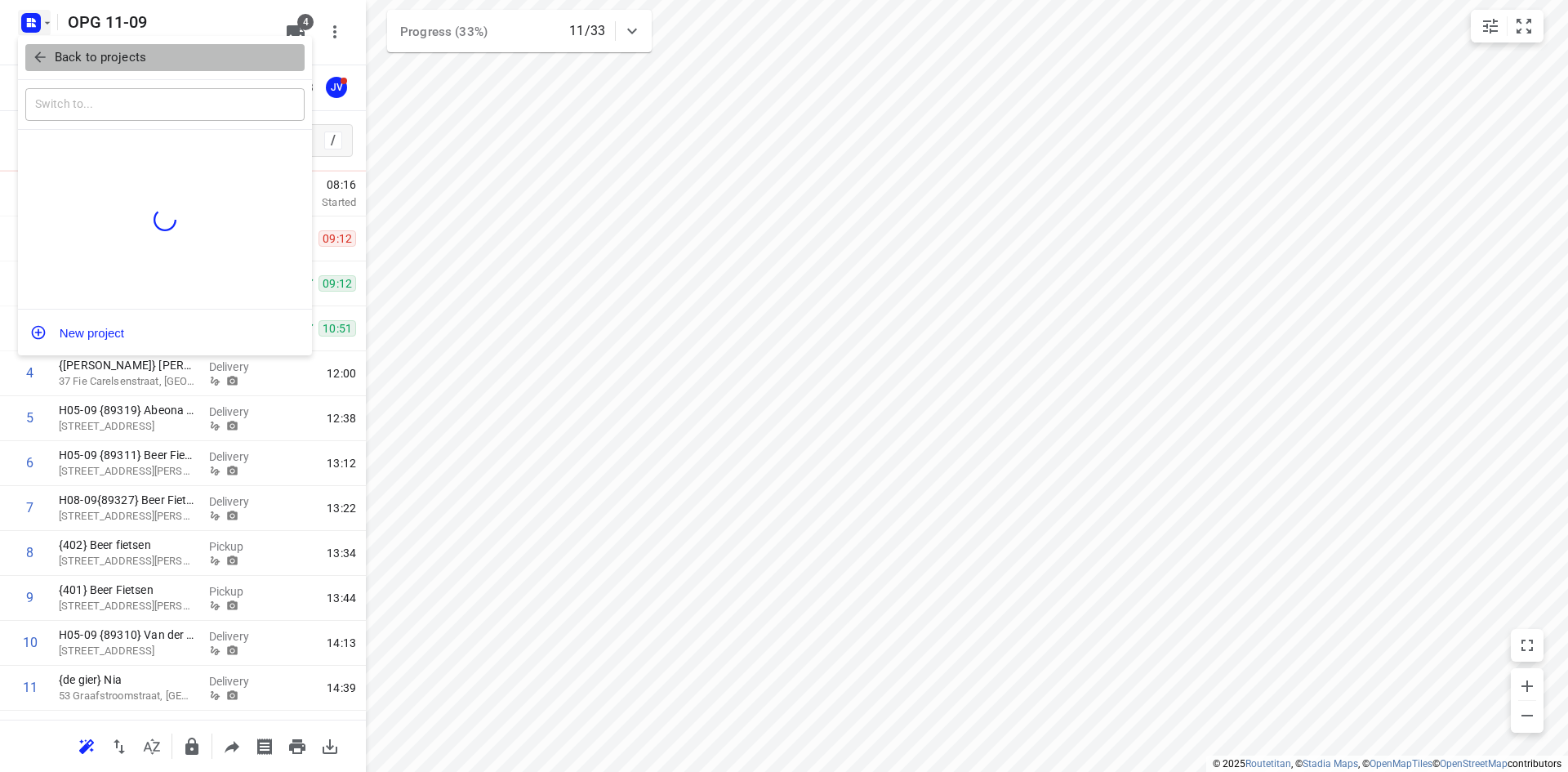
click at [36, 60] on icon "button" at bounding box center [40, 57] width 16 height 16
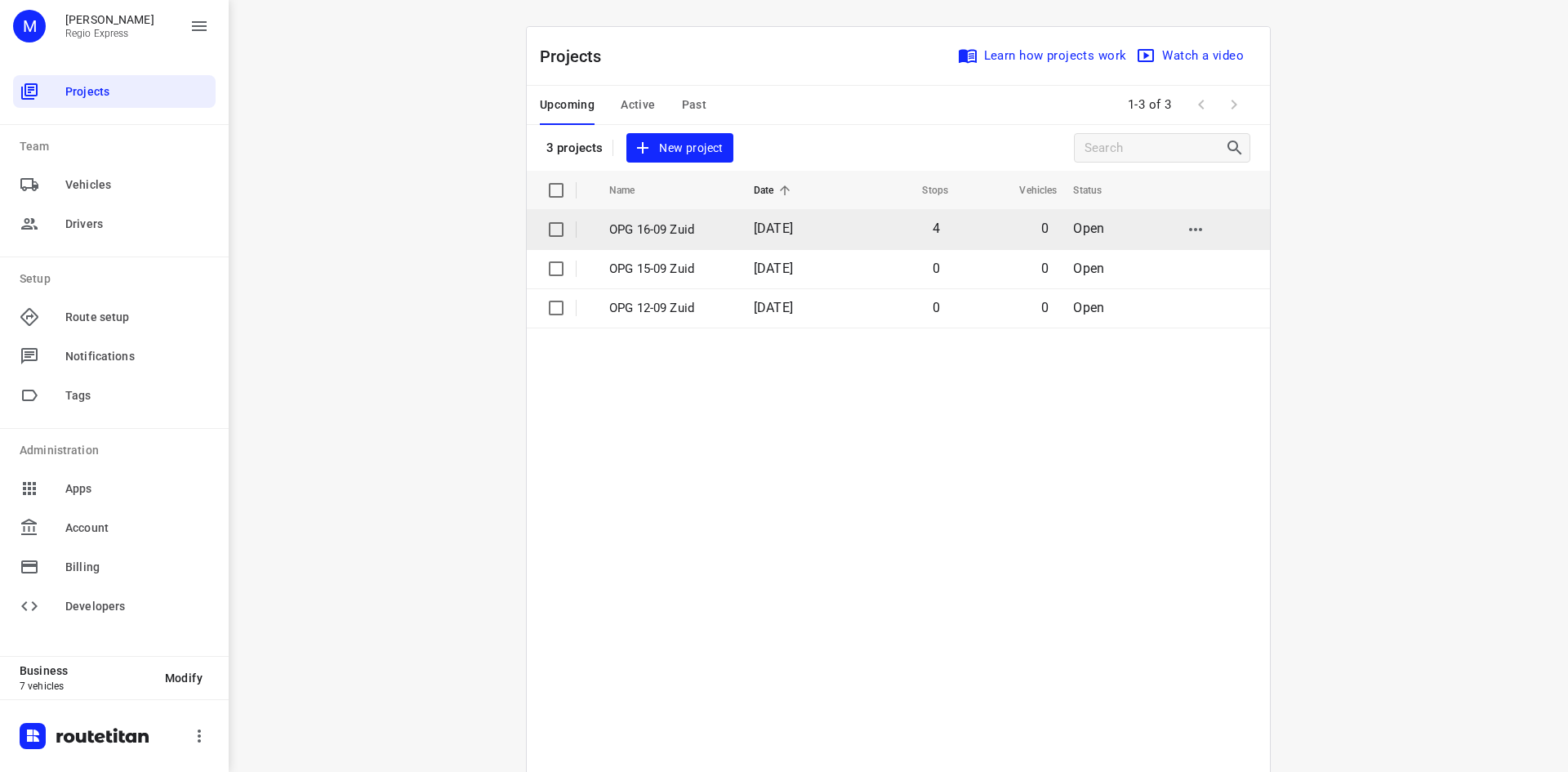
click at [864, 217] on td "4" at bounding box center [899, 229] width 106 height 39
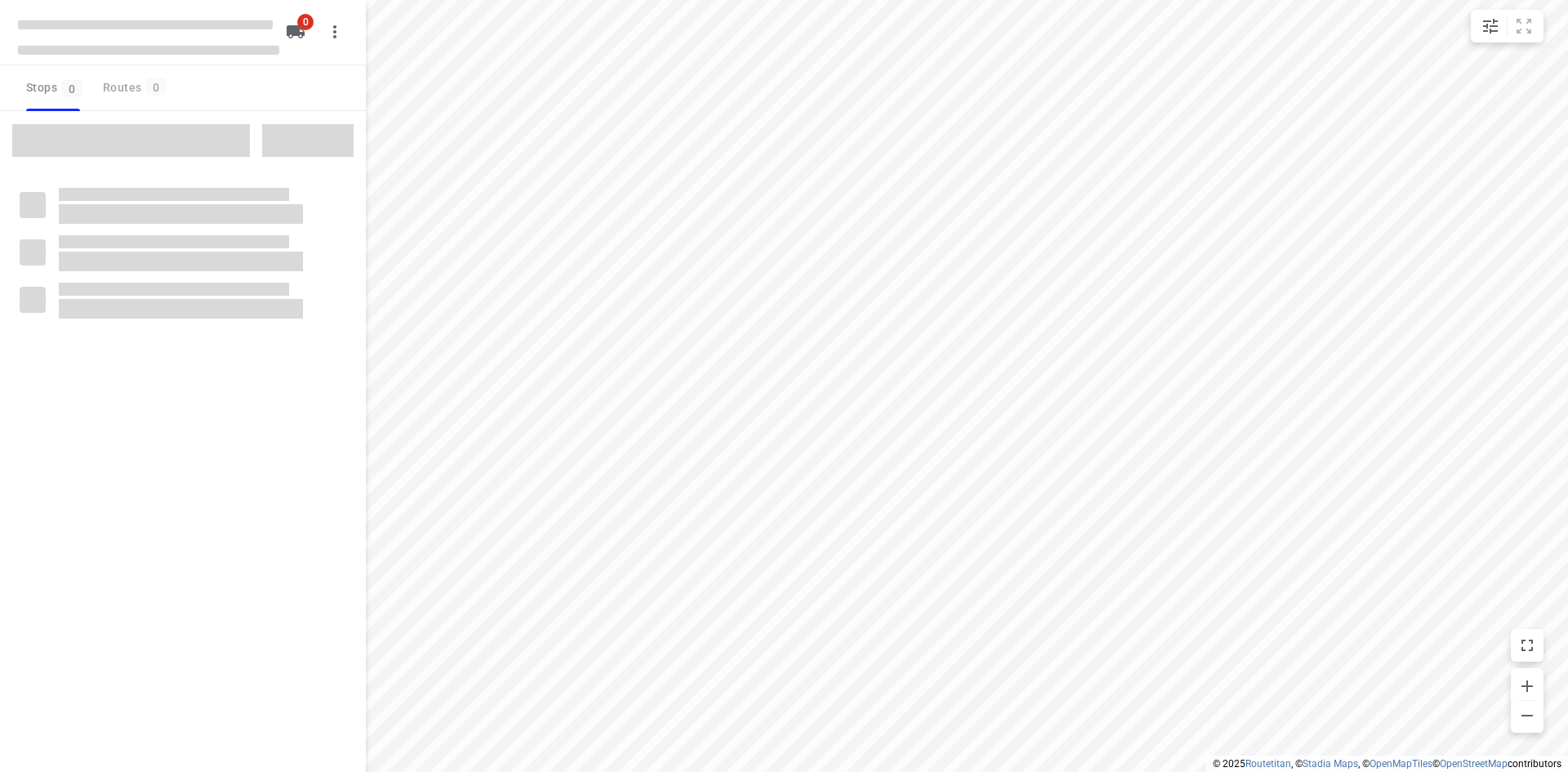
type input "distance"
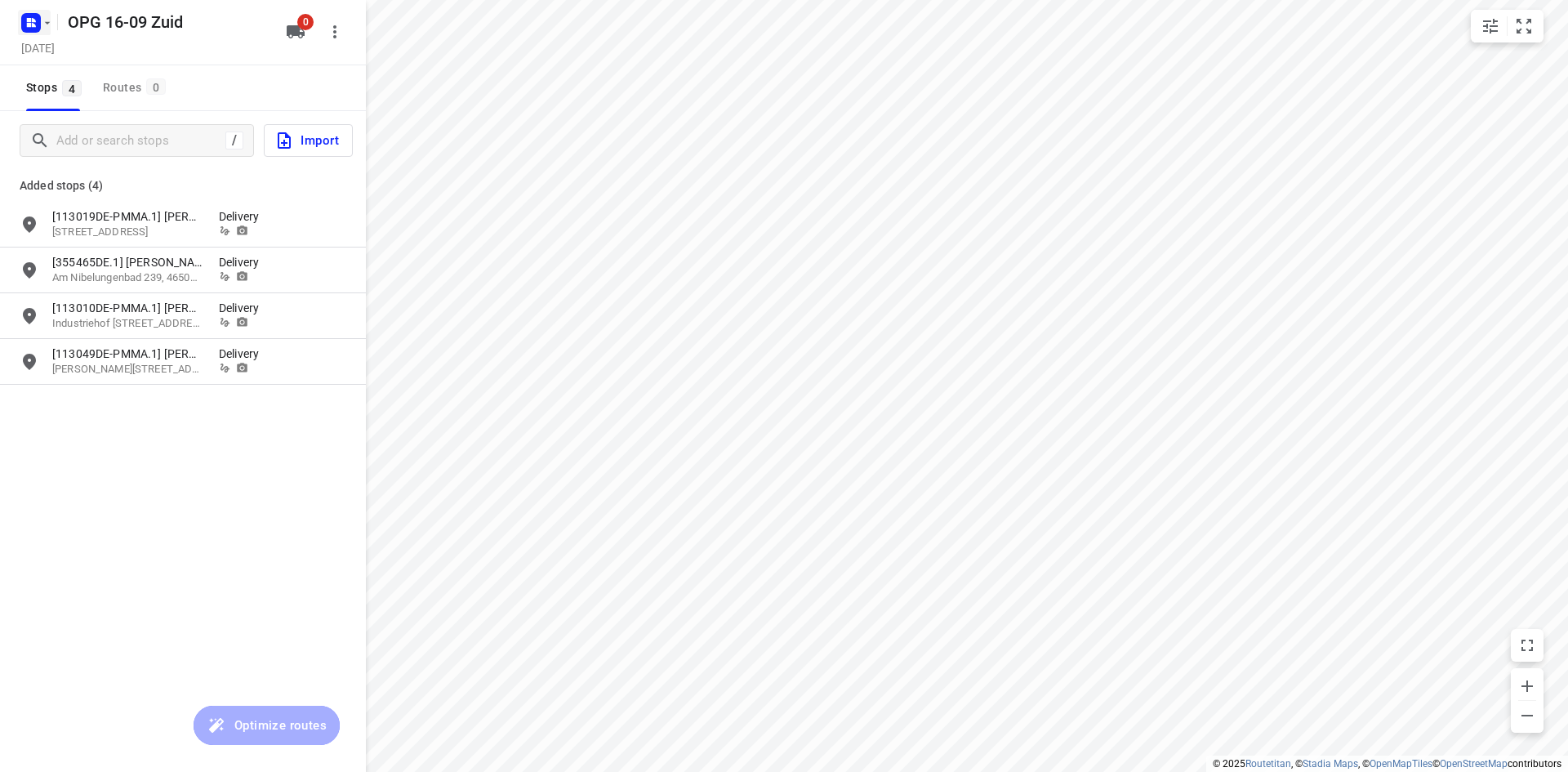
click at [23, 23] on rect "button" at bounding box center [30, 23] width 20 height 20
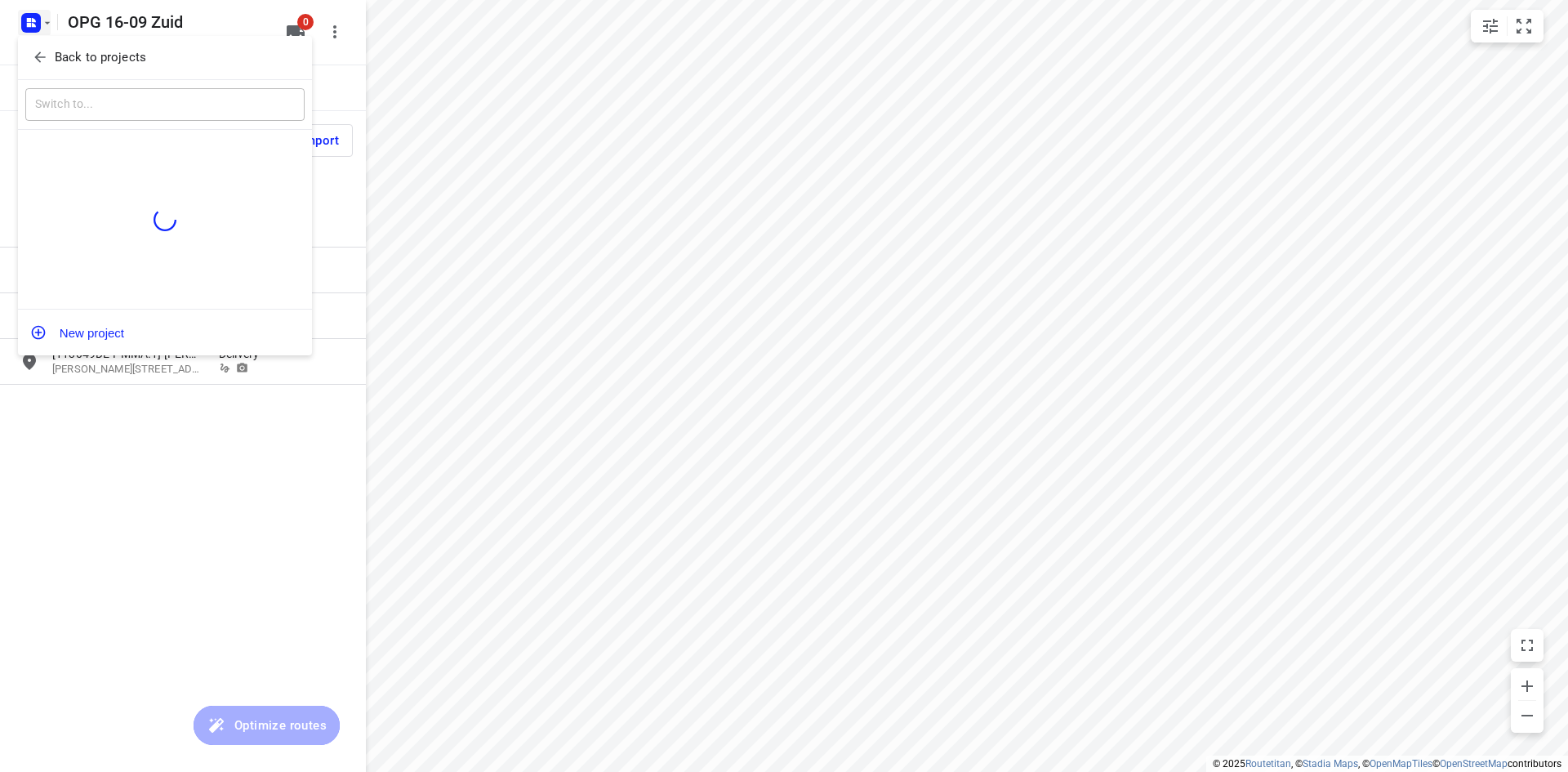
click at [43, 62] on icon "button" at bounding box center [40, 57] width 16 height 16
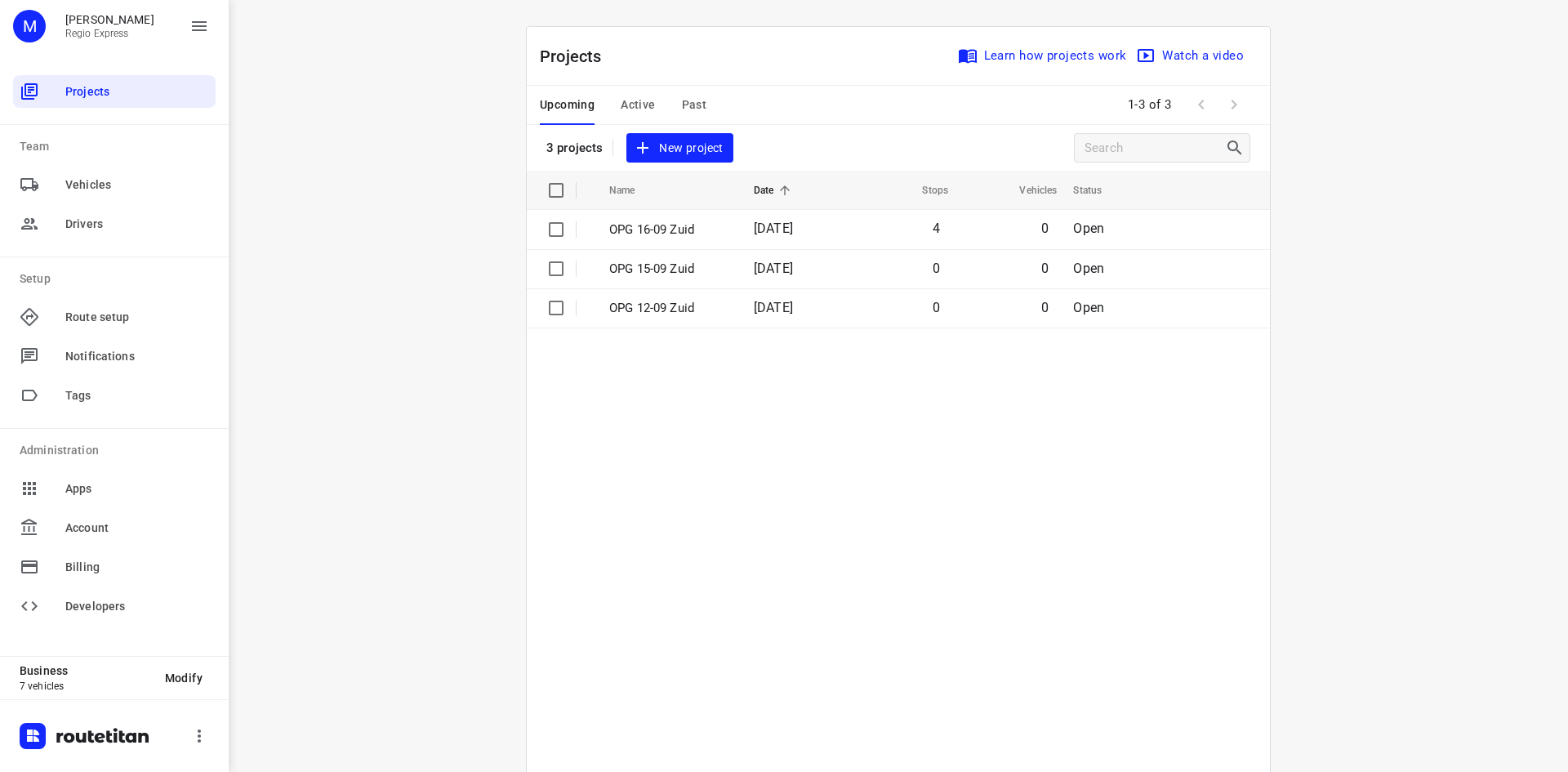
drag, startPoint x: 799, startPoint y: 442, endPoint x: 776, endPoint y: 413, distance: 37.0
click at [794, 439] on table "Name Date Stops Vehicles Status OPG 16-09 Zuid [DATE] 4 0 Open OPG 15-09 Zuid […" at bounding box center [898, 504] width 743 height 667
click at [623, 97] on span "Active" at bounding box center [638, 105] width 35 height 21
click at [650, 236] on p "OPG 11-09" at bounding box center [665, 230] width 112 height 19
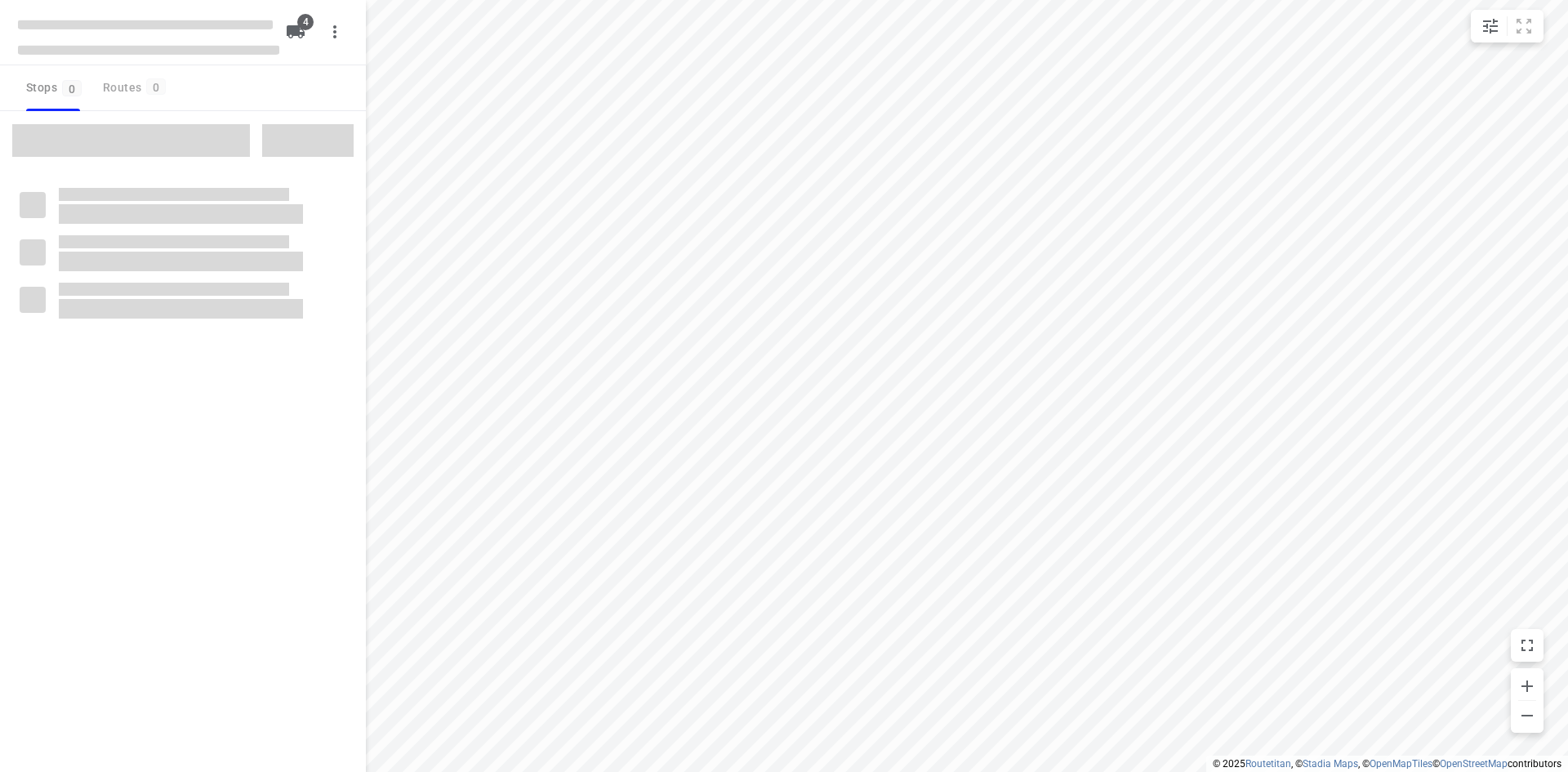
type input "distance"
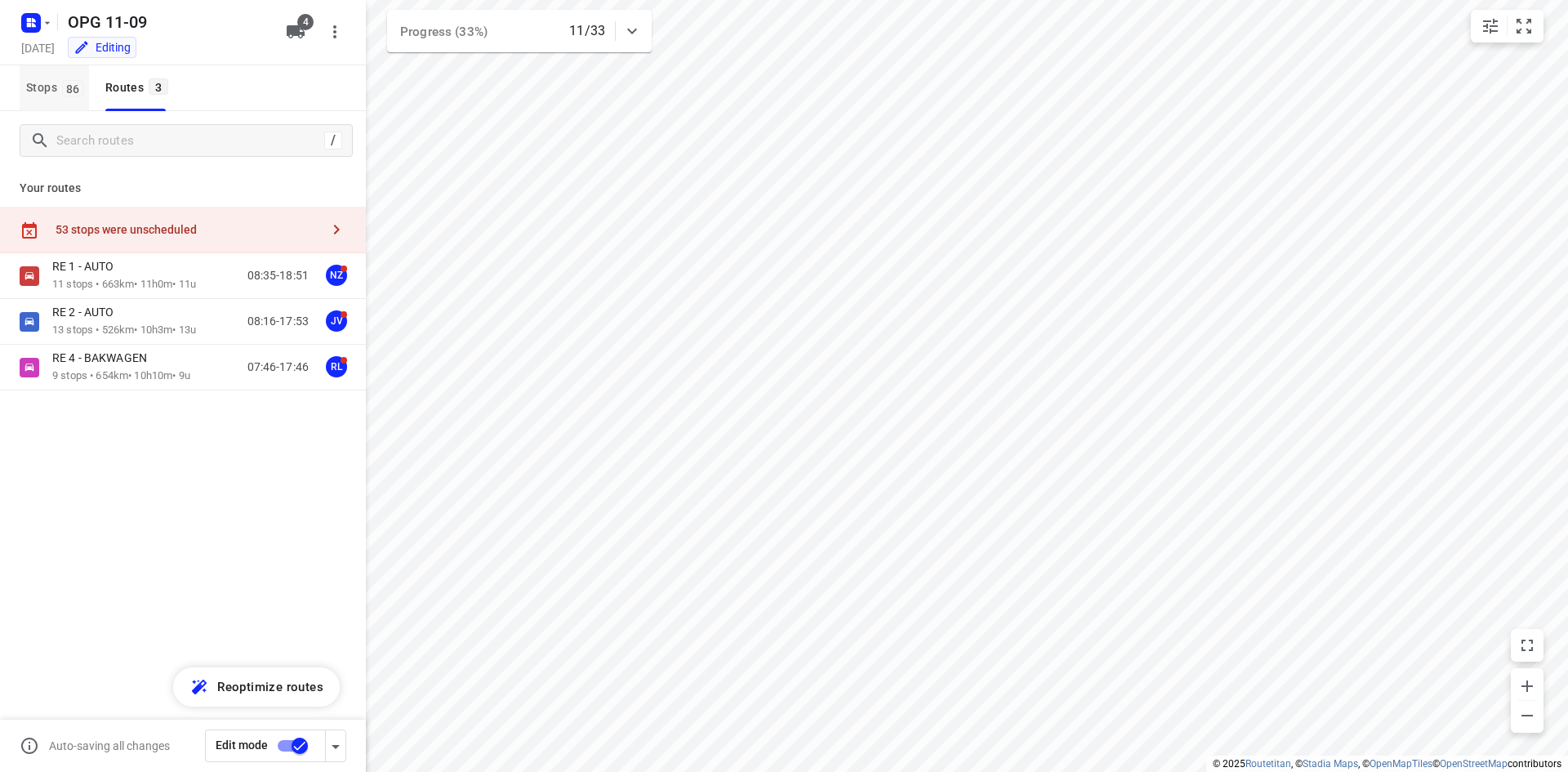
click at [63, 80] on span "86" at bounding box center [73, 88] width 22 height 16
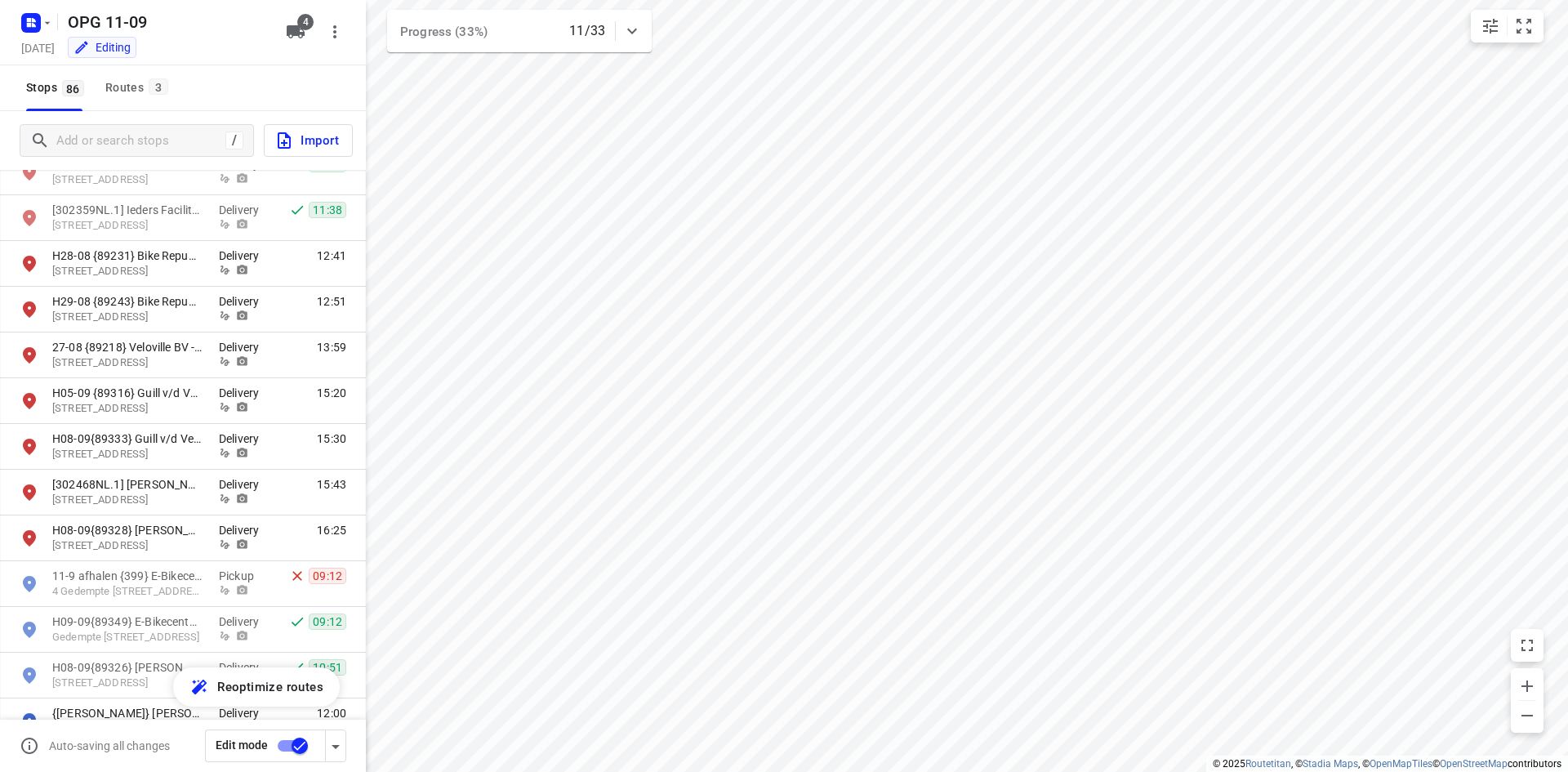
scroll to position [2777, 0]
